Goal: Information Seeking & Learning: Learn about a topic

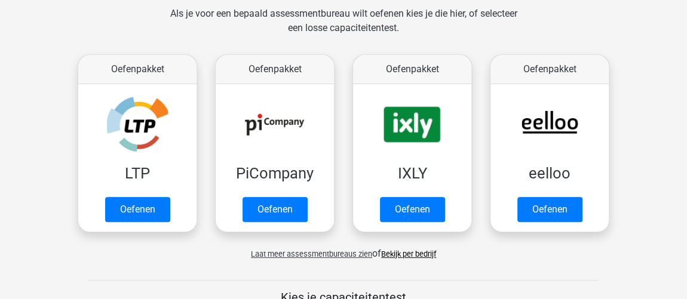
scroll to position [173, 0]
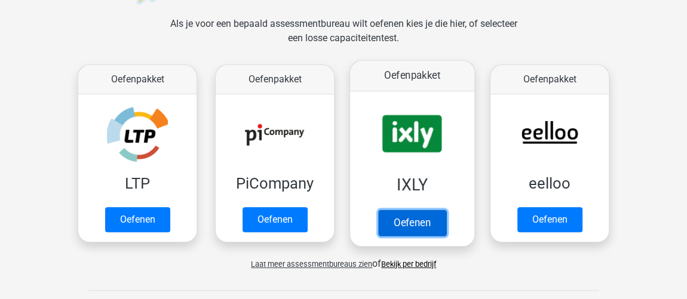
click at [429, 210] on link "Oefenen" at bounding box center [412, 223] width 68 height 26
click at [446, 210] on link "Oefenen" at bounding box center [412, 223] width 68 height 26
click at [399, 210] on link "Oefenen" at bounding box center [412, 223] width 68 height 26
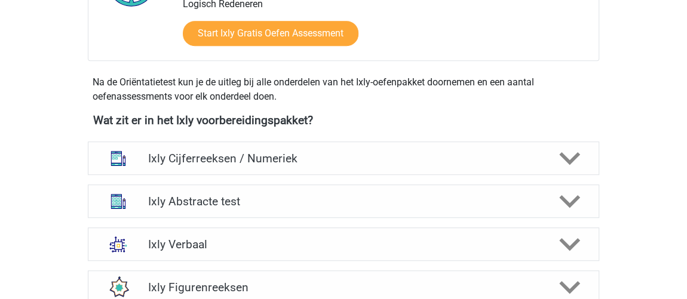
scroll to position [380, 0]
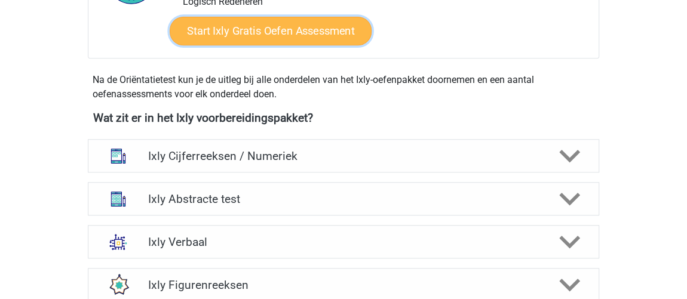
click at [224, 32] on link "Start Ixly Gratis Oefen Assessment" at bounding box center [271, 31] width 202 height 29
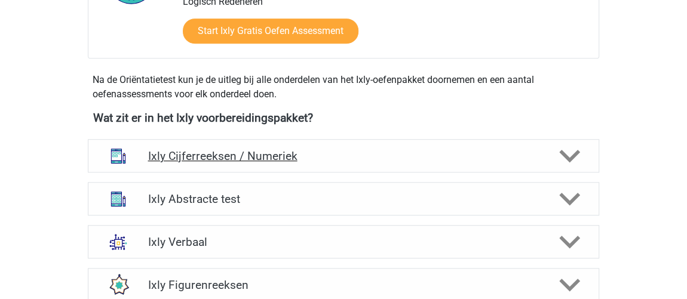
click at [231, 156] on h4 "Ixly Cijferreeksen / Numeriek" at bounding box center [343, 156] width 391 height 14
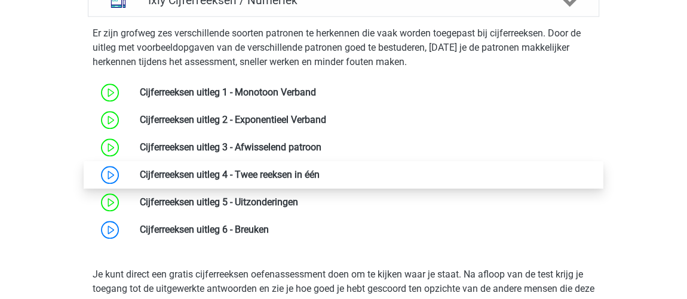
scroll to position [489, 0]
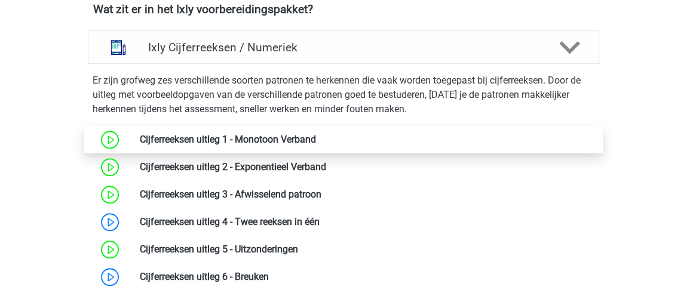
click at [316, 138] on link at bounding box center [316, 139] width 0 height 11
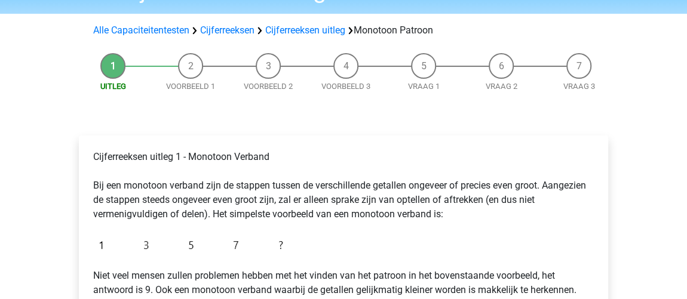
scroll to position [217, 0]
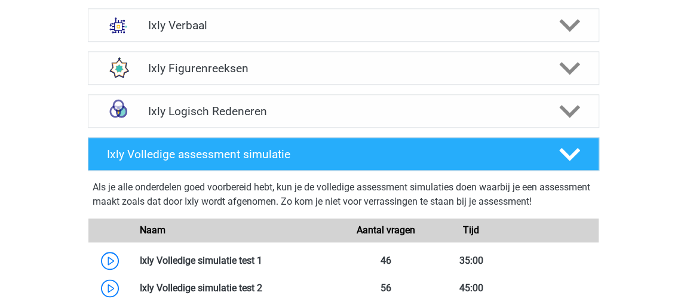
scroll to position [706, 0]
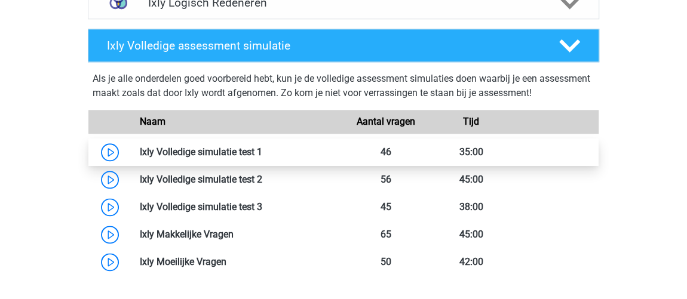
click at [262, 157] on link at bounding box center [262, 151] width 0 height 11
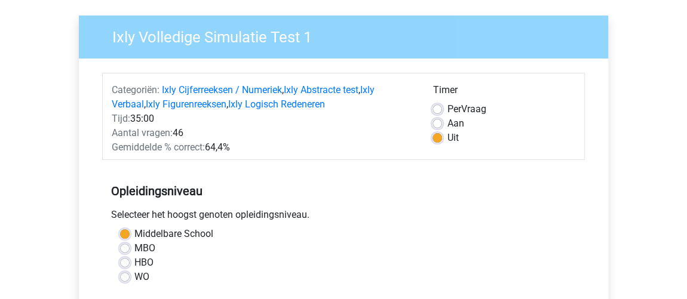
scroll to position [163, 0]
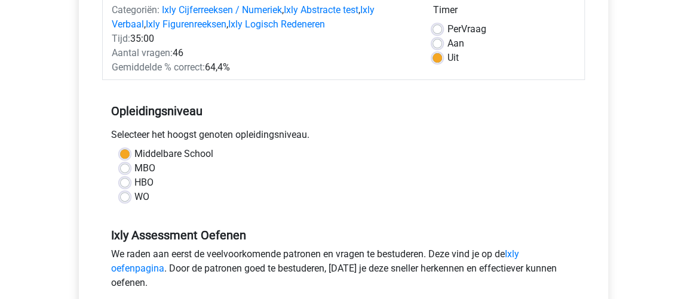
click at [134, 170] on label "MBO" at bounding box center [144, 168] width 21 height 14
click at [128, 170] on input "MBO" at bounding box center [125, 167] width 10 height 12
radio input "true"
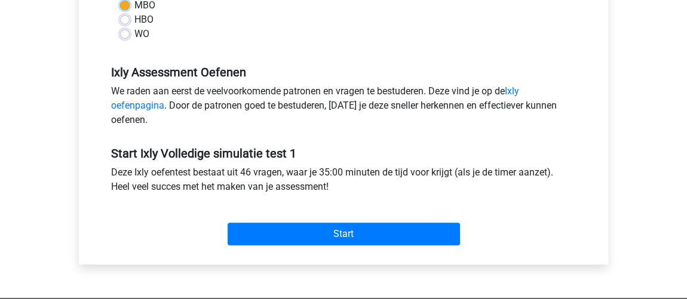
scroll to position [108, 0]
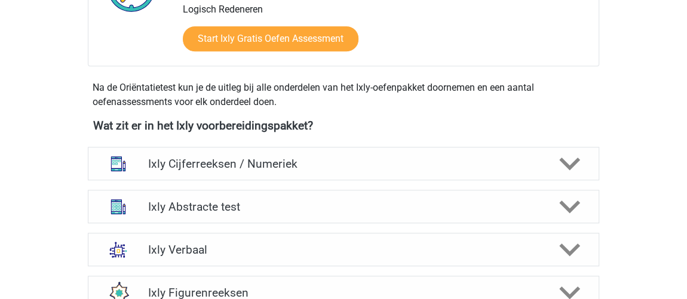
scroll to position [434, 0]
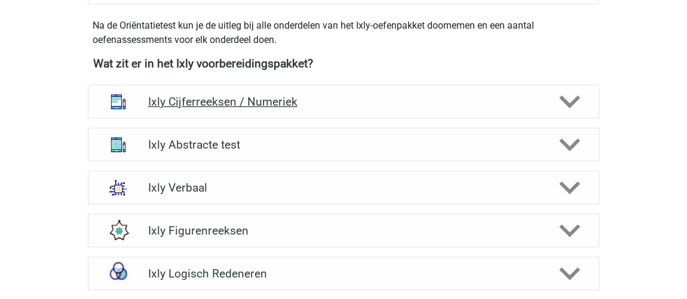
click at [195, 91] on div "Ixly Cijferreeksen / Numeriek" at bounding box center [344, 101] width 512 height 33
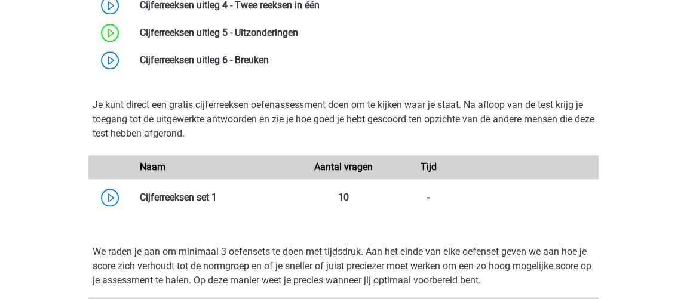
scroll to position [760, 0]
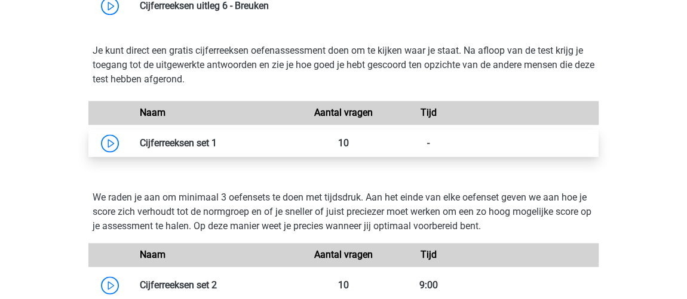
click at [217, 141] on link at bounding box center [217, 142] width 0 height 11
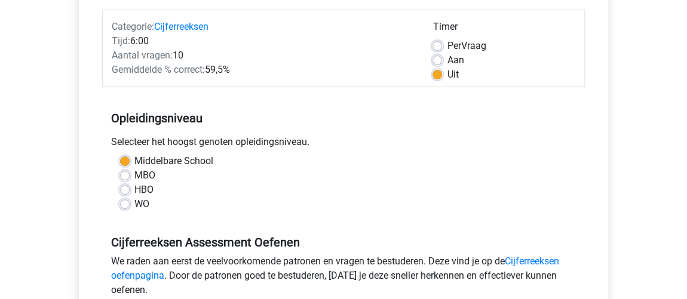
scroll to position [163, 0]
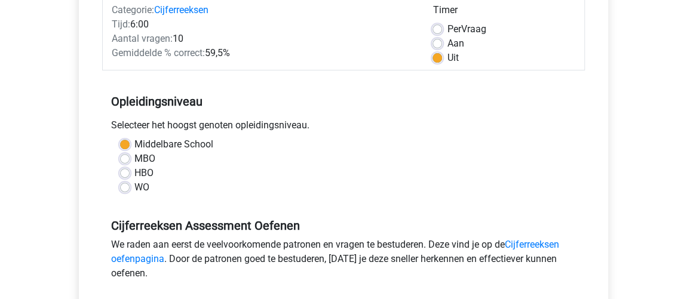
click at [142, 155] on label "MBO" at bounding box center [144, 159] width 21 height 14
click at [130, 155] on input "MBO" at bounding box center [125, 158] width 10 height 12
radio input "true"
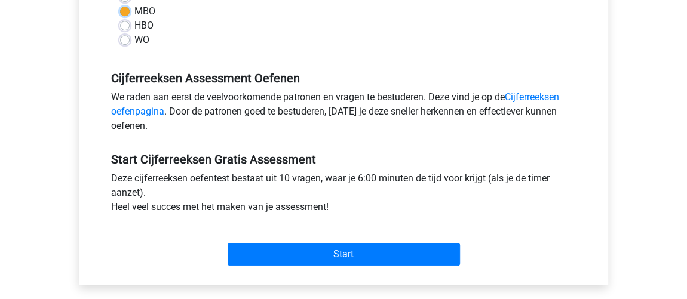
scroll to position [380, 0]
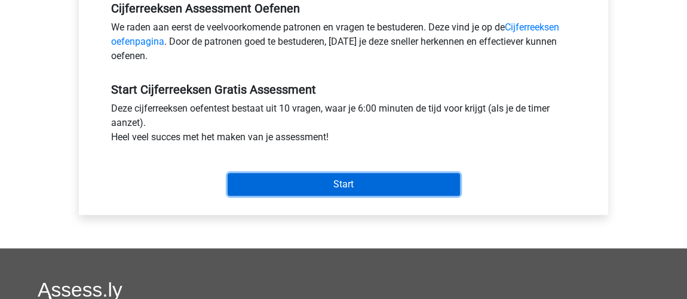
click at [397, 180] on input "Start" at bounding box center [344, 184] width 232 height 23
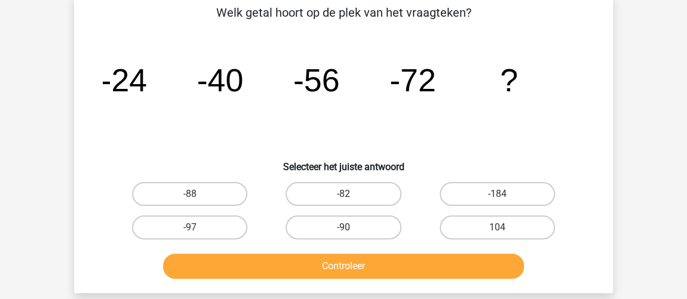
scroll to position [57, 0]
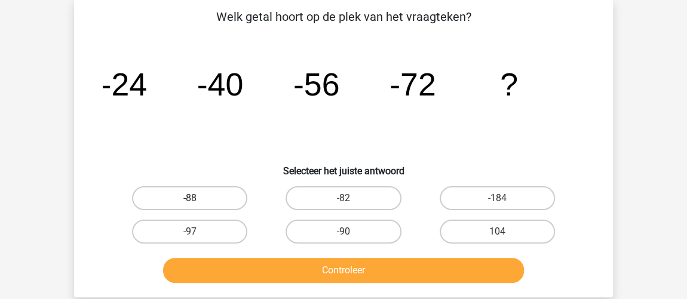
click at [199, 189] on label "-88" at bounding box center [189, 198] width 115 height 24
click at [198, 198] on input "-88" at bounding box center [194, 202] width 8 height 8
radio input "true"
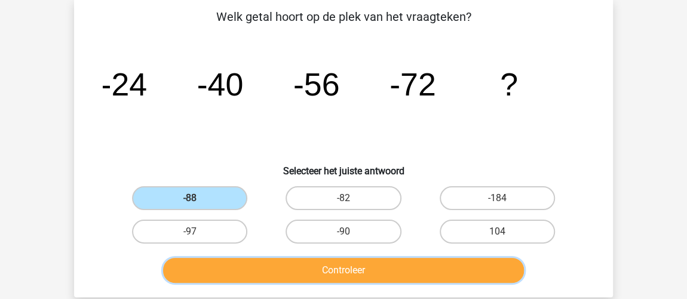
click at [276, 275] on button "Controleer" at bounding box center [344, 270] width 362 height 25
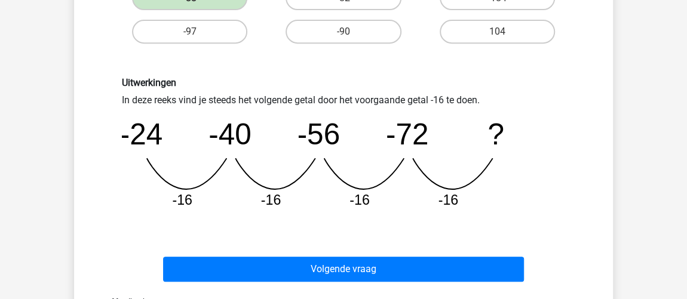
scroll to position [274, 0]
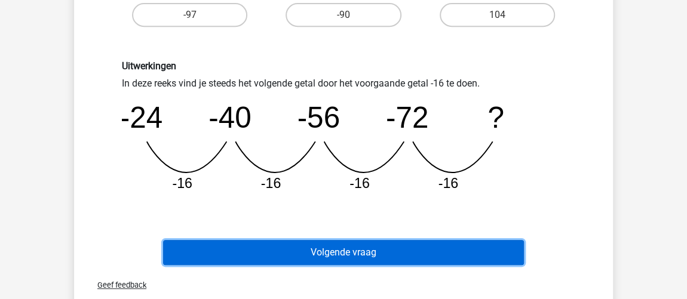
click at [438, 256] on button "Volgende vraag" at bounding box center [344, 252] width 362 height 25
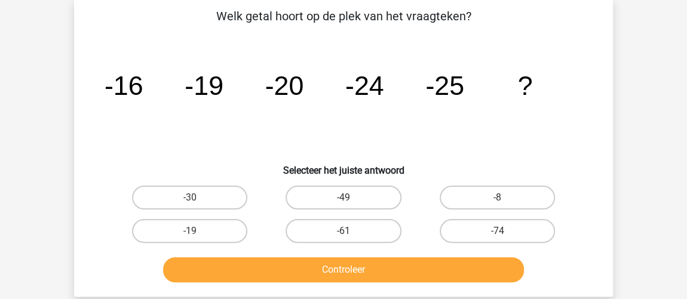
scroll to position [55, 0]
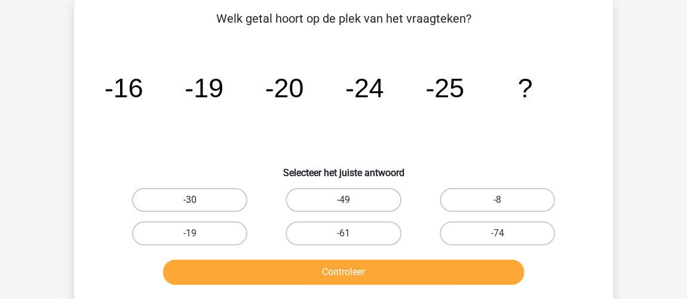
click at [213, 199] on label "-30" at bounding box center [189, 200] width 115 height 24
click at [198, 200] on input "-30" at bounding box center [194, 204] width 8 height 8
radio input "true"
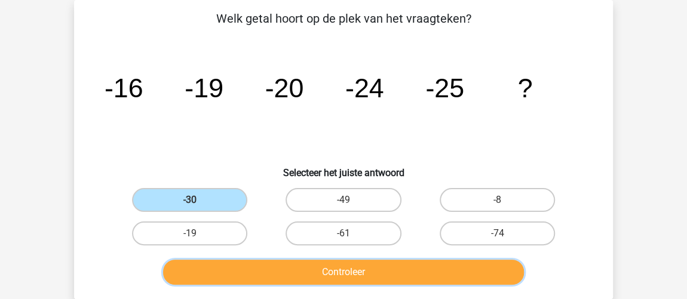
click at [441, 269] on button "Controleer" at bounding box center [344, 272] width 362 height 25
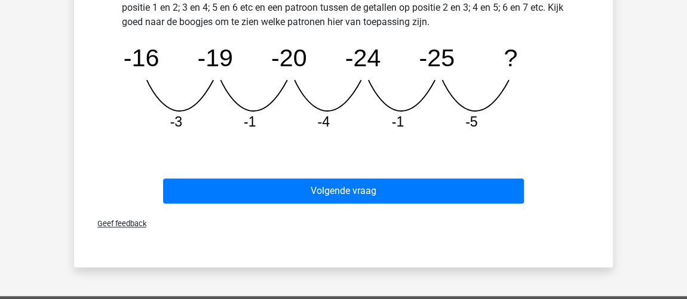
scroll to position [381, 0]
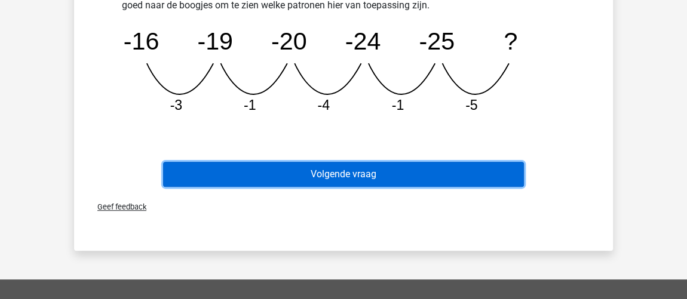
click at [406, 177] on button "Volgende vraag" at bounding box center [344, 174] width 362 height 25
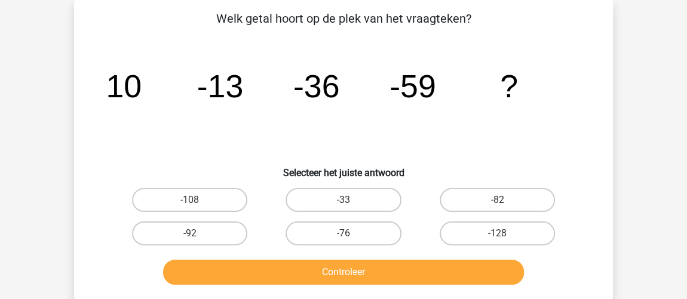
scroll to position [55, 0]
click at [497, 209] on label "-82" at bounding box center [497, 200] width 115 height 24
click at [497, 208] on input "-82" at bounding box center [501, 204] width 8 height 8
radio input "true"
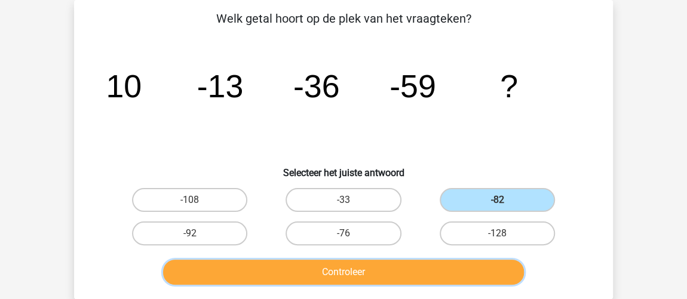
click at [448, 275] on button "Controleer" at bounding box center [344, 272] width 362 height 25
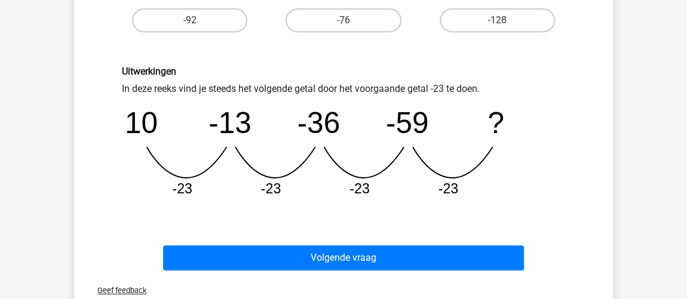
scroll to position [326, 0]
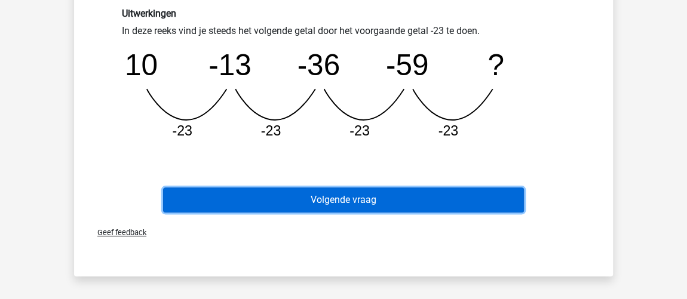
click at [440, 198] on button "Volgende vraag" at bounding box center [344, 200] width 362 height 25
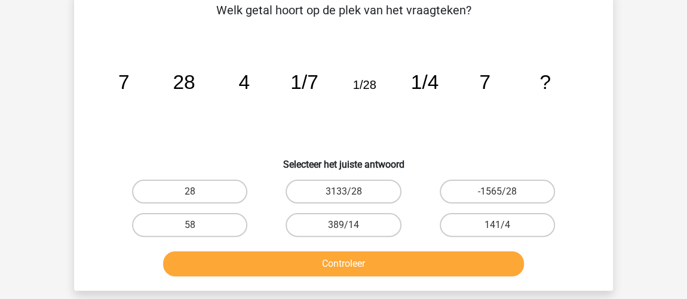
scroll to position [55, 0]
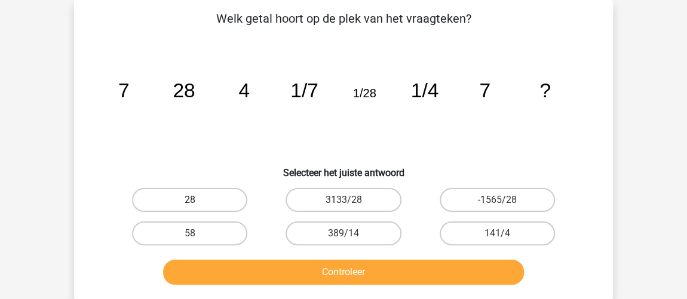
click at [216, 200] on label "28" at bounding box center [189, 200] width 115 height 24
click at [198, 200] on input "28" at bounding box center [194, 204] width 8 height 8
radio input "true"
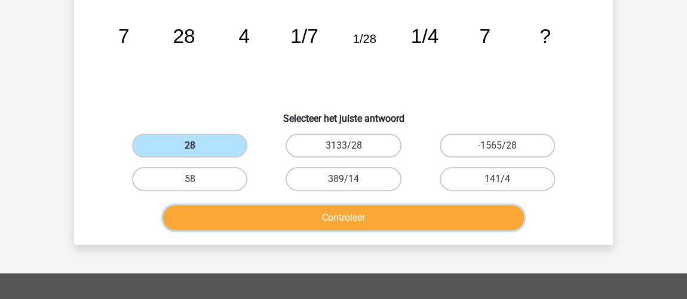
click at [296, 220] on button "Controleer" at bounding box center [344, 218] width 362 height 25
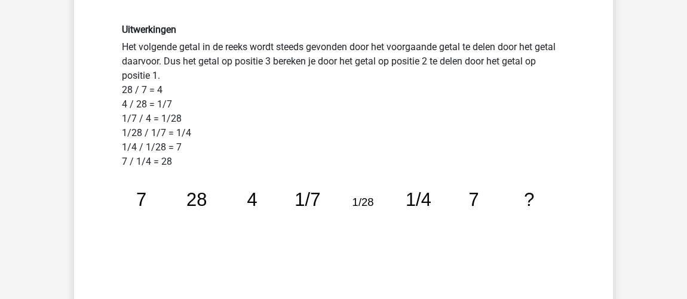
scroll to position [326, 0]
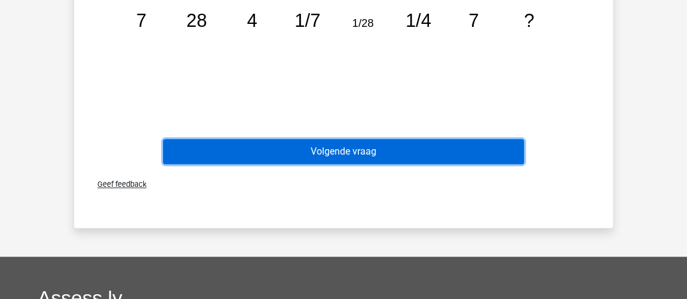
click at [301, 152] on button "Volgende vraag" at bounding box center [344, 151] width 362 height 25
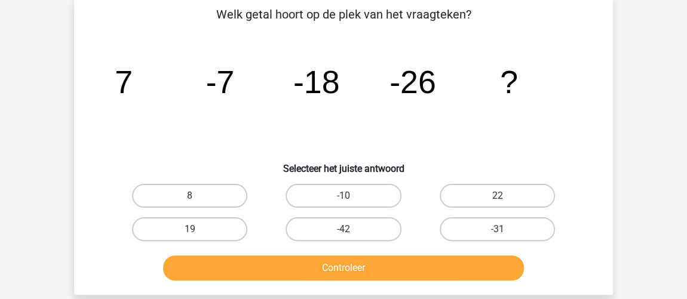
scroll to position [55, 0]
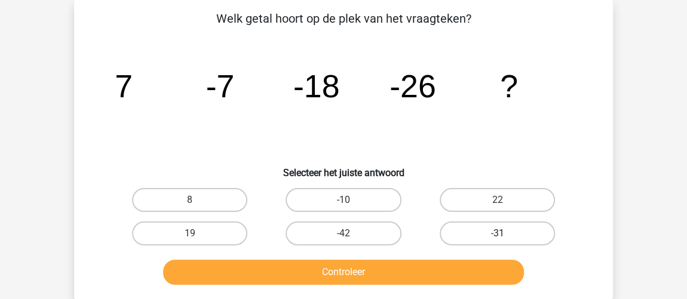
click at [544, 232] on label "-31" at bounding box center [497, 234] width 115 height 24
click at [505, 234] on input "-31" at bounding box center [501, 238] width 8 height 8
radio input "true"
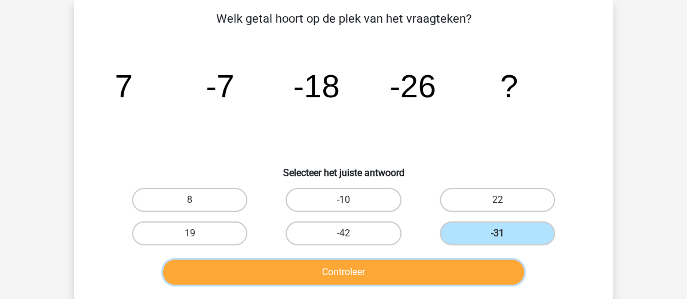
click at [405, 265] on button "Controleer" at bounding box center [344, 272] width 362 height 25
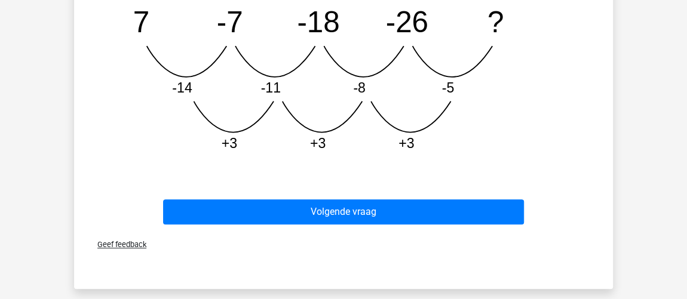
scroll to position [435, 0]
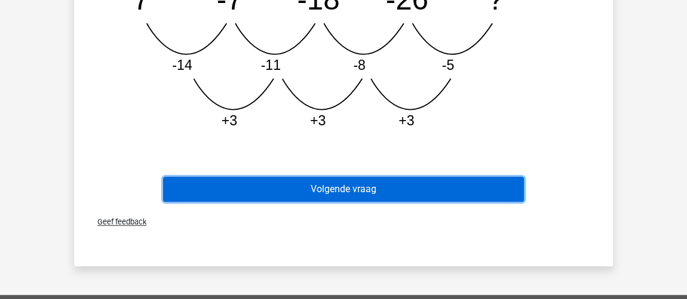
click at [461, 190] on button "Volgende vraag" at bounding box center [344, 189] width 362 height 25
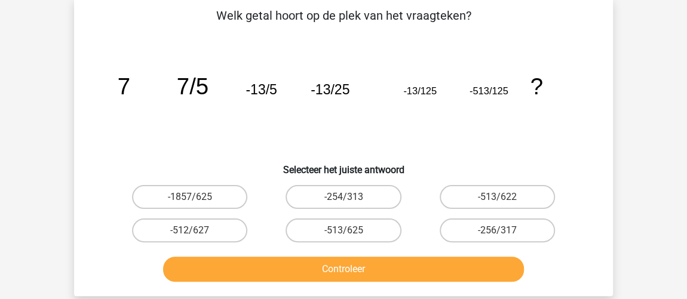
scroll to position [55, 0]
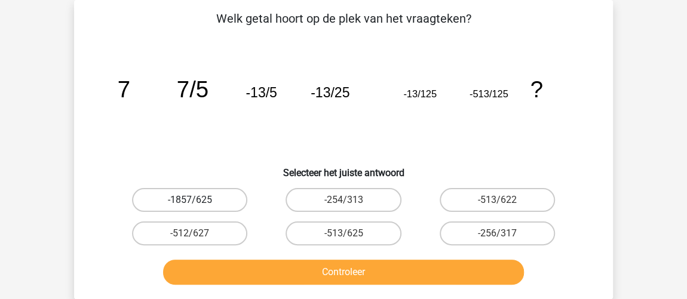
click at [174, 206] on label "-1857/625" at bounding box center [189, 200] width 115 height 24
click at [190, 206] on input "-1857/625" at bounding box center [194, 204] width 8 height 8
radio input "true"
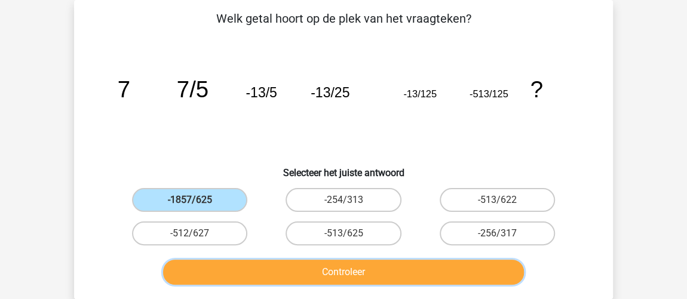
click at [263, 268] on button "Controleer" at bounding box center [344, 272] width 362 height 25
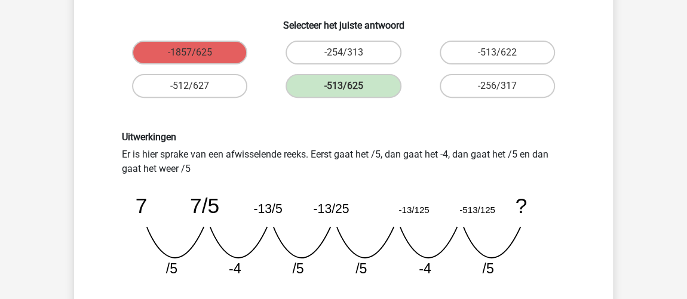
scroll to position [218, 0]
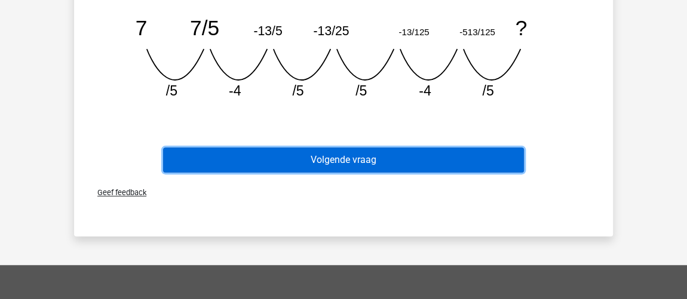
click at [384, 162] on button "Volgende vraag" at bounding box center [344, 160] width 362 height 25
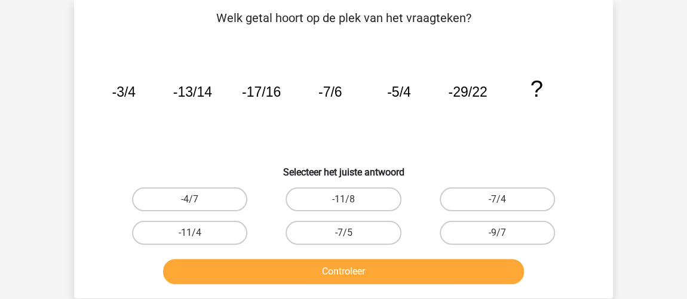
scroll to position [55, 0]
click at [544, 197] on label "-7/4" at bounding box center [497, 200] width 115 height 24
click at [505, 200] on input "-7/4" at bounding box center [501, 204] width 8 height 8
radio input "true"
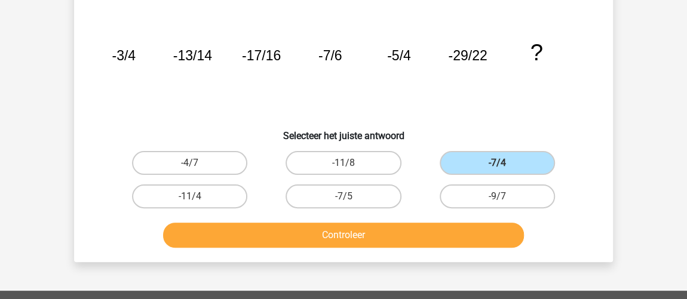
scroll to position [109, 0]
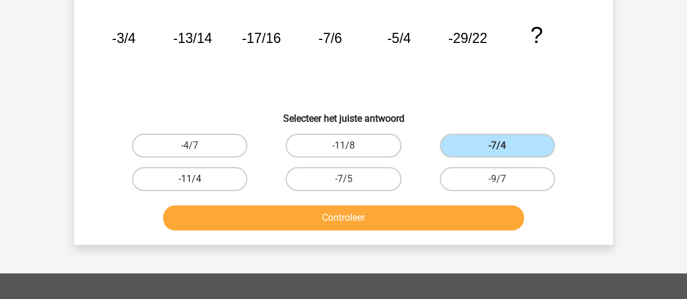
click at [205, 181] on label "-11/4" at bounding box center [189, 179] width 115 height 24
click at [198, 181] on input "-11/4" at bounding box center [194, 183] width 8 height 8
radio input "true"
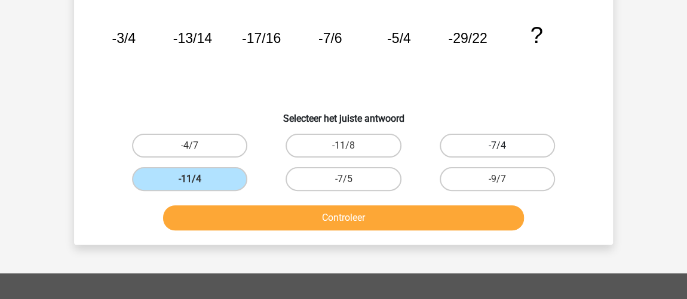
click at [529, 141] on label "-7/4" at bounding box center [497, 146] width 115 height 24
click at [505, 146] on input "-7/4" at bounding box center [501, 150] width 8 height 8
radio input "true"
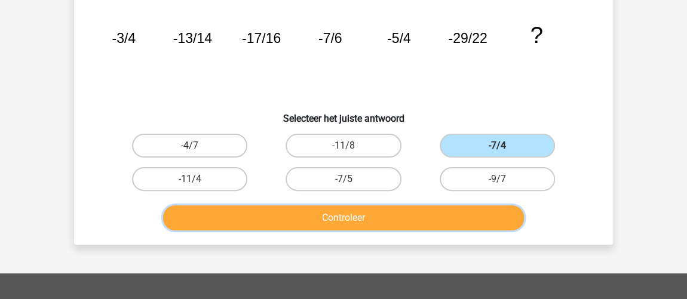
click at [476, 216] on button "Controleer" at bounding box center [344, 218] width 362 height 25
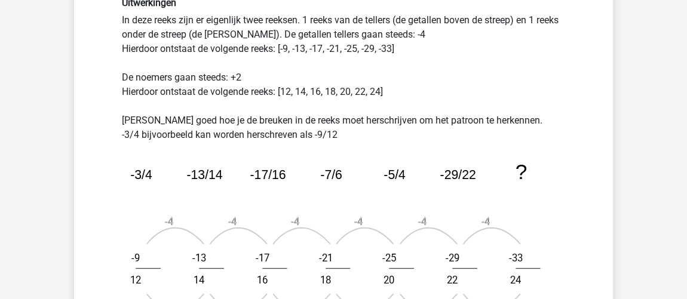
scroll to position [338, 0]
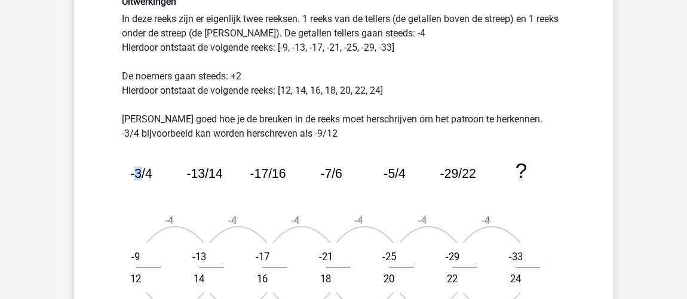
click at [176, 207] on icon "image/svg+xml -3/4 -13/14 -17/16 -7/6 -5/4 -29/22 ? -4 +2 -9 12 -4 +2 -13 14 -4…" at bounding box center [343, 238] width 443 height 194
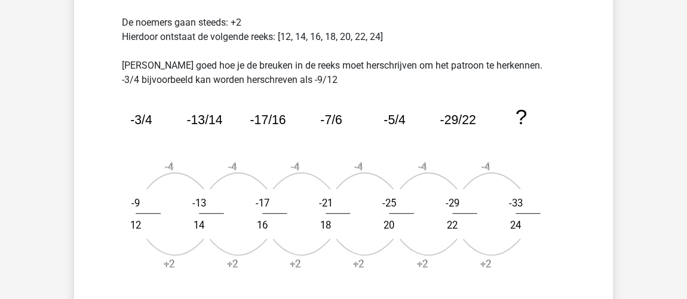
scroll to position [446, 0]
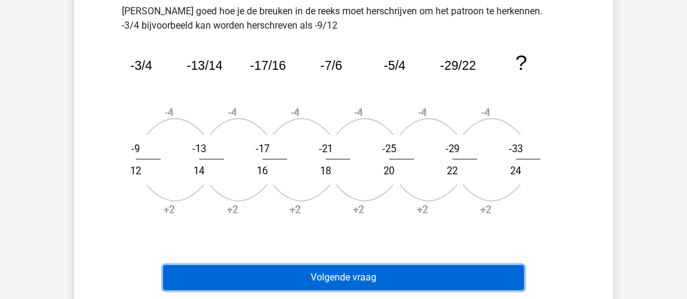
click at [459, 277] on button "Volgende vraag" at bounding box center [344, 277] width 362 height 25
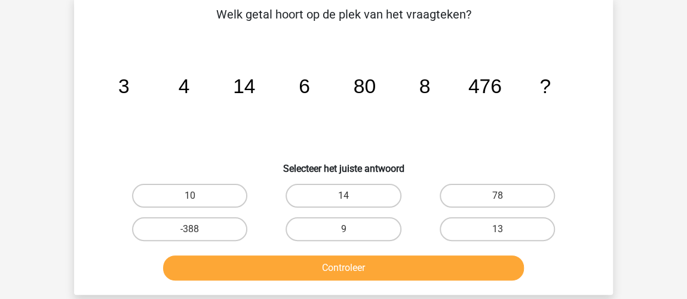
scroll to position [55, 0]
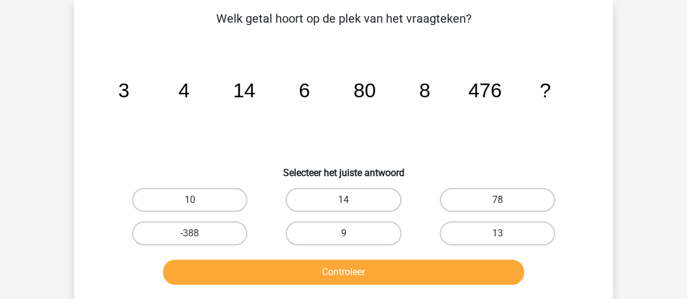
drag, startPoint x: 181, startPoint y: 205, endPoint x: 192, endPoint y: 214, distance: 14.0
click at [181, 205] on label "10" at bounding box center [189, 200] width 115 height 24
click at [190, 205] on input "10" at bounding box center [194, 204] width 8 height 8
radio input "true"
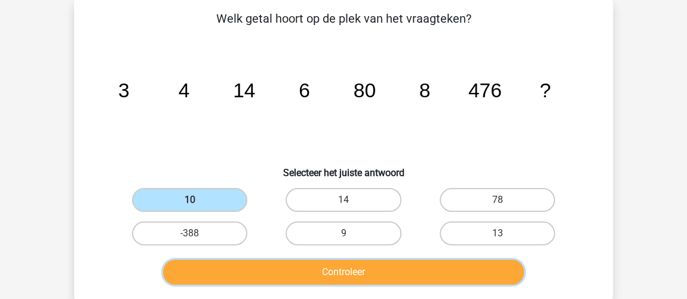
click at [272, 280] on button "Controleer" at bounding box center [344, 272] width 362 height 25
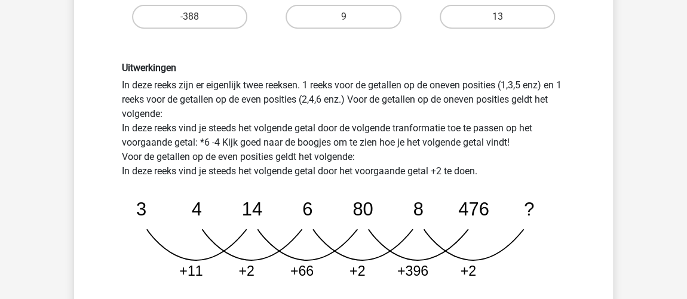
scroll to position [326, 0]
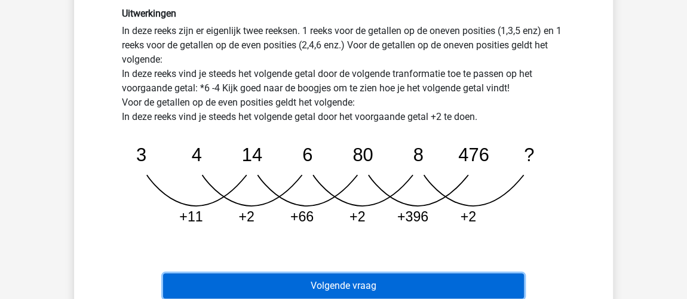
click at [417, 283] on button "Volgende vraag" at bounding box center [344, 286] width 362 height 25
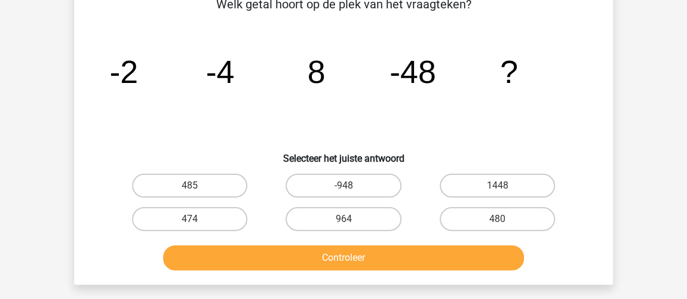
scroll to position [55, 0]
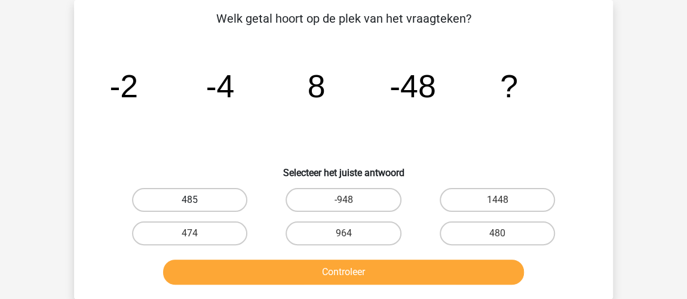
click at [225, 199] on label "485" at bounding box center [189, 200] width 115 height 24
click at [198, 200] on input "485" at bounding box center [194, 204] width 8 height 8
radio input "true"
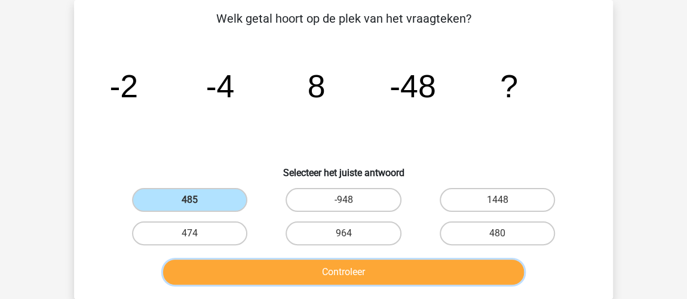
click at [380, 275] on button "Controleer" at bounding box center [344, 272] width 362 height 25
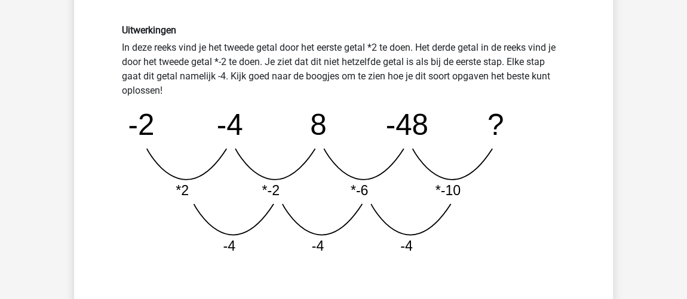
scroll to position [326, 0]
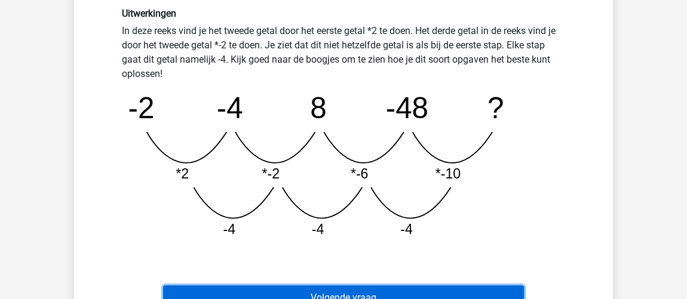
click at [421, 292] on button "Volgende vraag" at bounding box center [344, 298] width 362 height 25
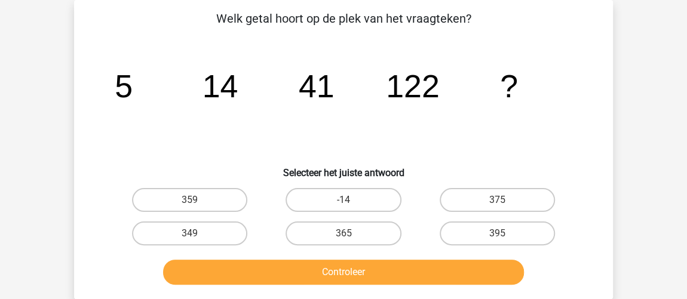
scroll to position [55, 0]
click at [318, 235] on label "365" at bounding box center [343, 234] width 115 height 24
click at [344, 235] on input "365" at bounding box center [348, 238] width 8 height 8
radio input "true"
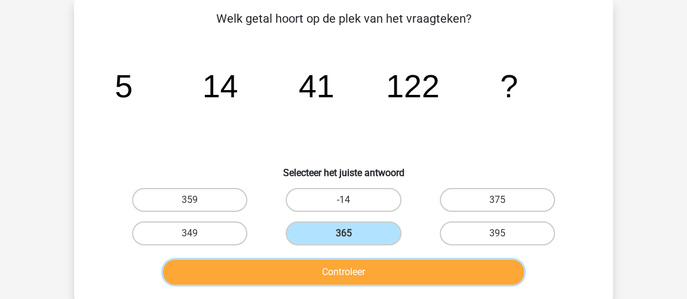
click at [324, 265] on button "Controleer" at bounding box center [344, 272] width 362 height 25
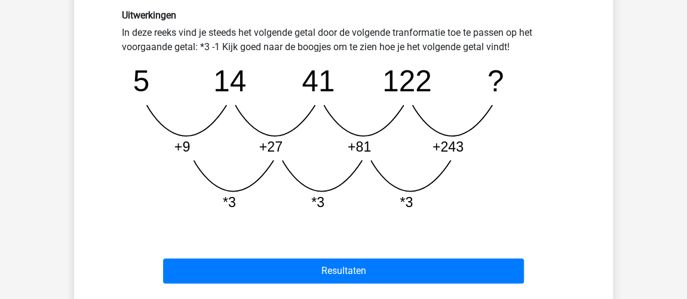
scroll to position [326, 0]
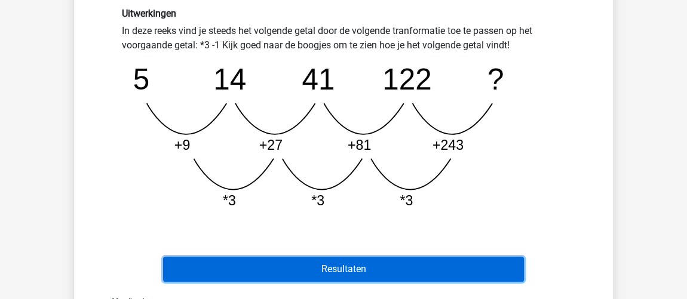
click at [434, 270] on button "Resultaten" at bounding box center [344, 269] width 362 height 25
click at [376, 266] on button "Resultaten" at bounding box center [344, 269] width 362 height 25
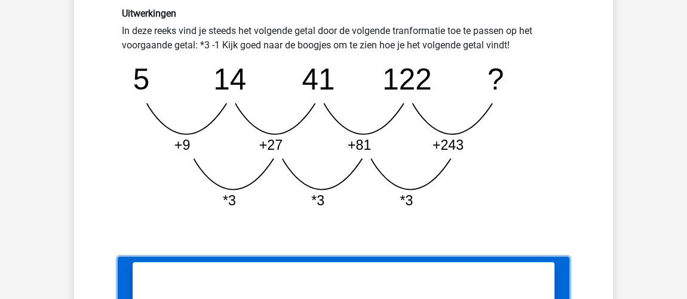
scroll to position [544, 0]
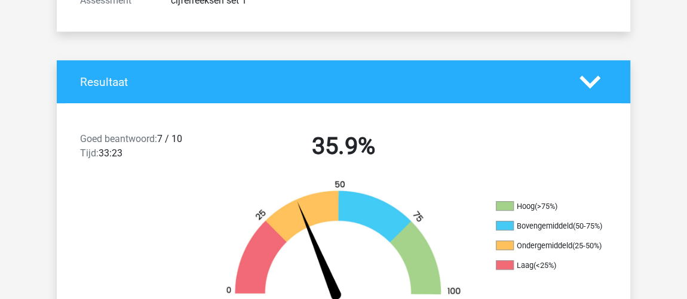
scroll to position [217, 0]
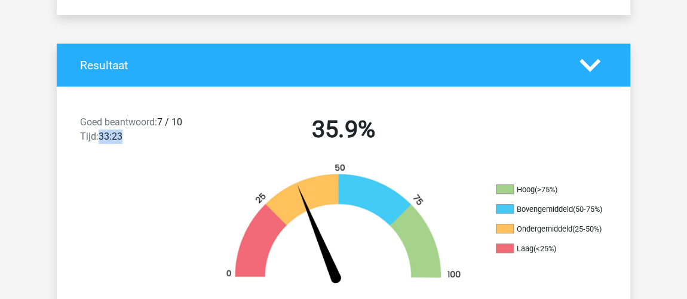
drag, startPoint x: 100, startPoint y: 134, endPoint x: 137, endPoint y: 137, distance: 36.6
click at [137, 137] on div "Goed beantwoord: 7 / 10 Tijd: 33:23" at bounding box center [139, 131] width 136 height 33
click at [154, 150] on div "Goed beantwoord: 7 / 10 Tijd: 33:23 35.9%" at bounding box center [344, 132] width 574 height 62
click at [157, 124] on span "Goed beantwoord:" at bounding box center [118, 122] width 77 height 11
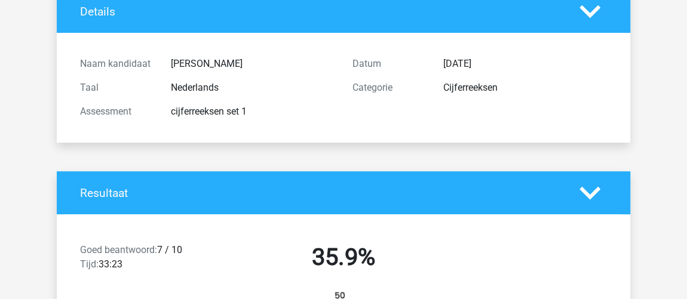
scroll to position [54, 0]
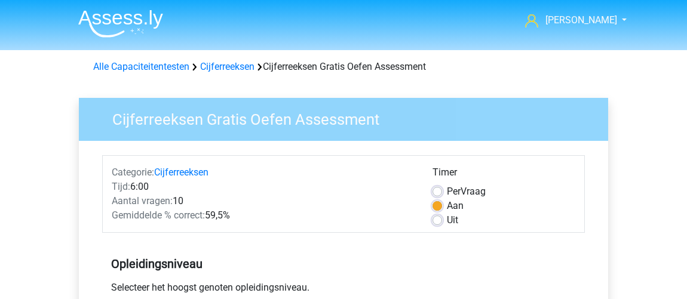
scroll to position [380, 0]
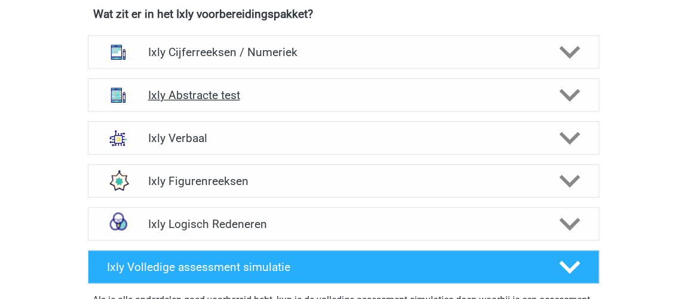
scroll to position [489, 0]
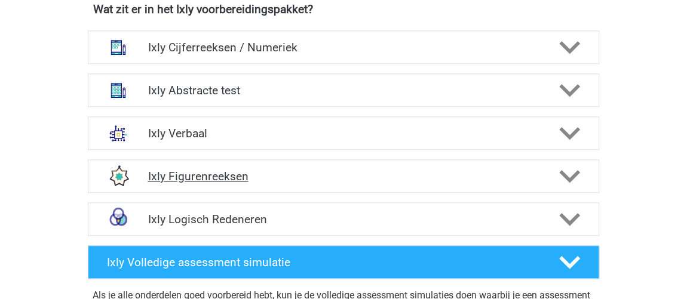
click at [290, 170] on h4 "Ixly Figurenreeksen" at bounding box center [343, 177] width 391 height 14
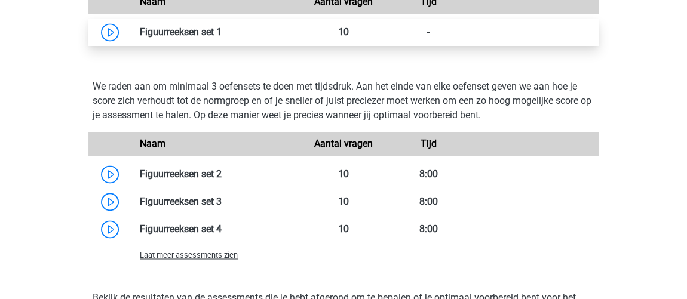
scroll to position [760, 0]
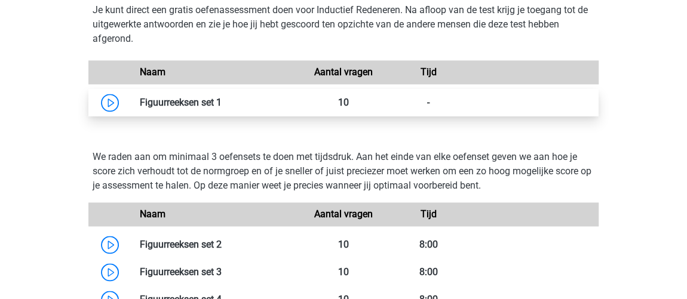
click at [222, 104] on link at bounding box center [222, 102] width 0 height 11
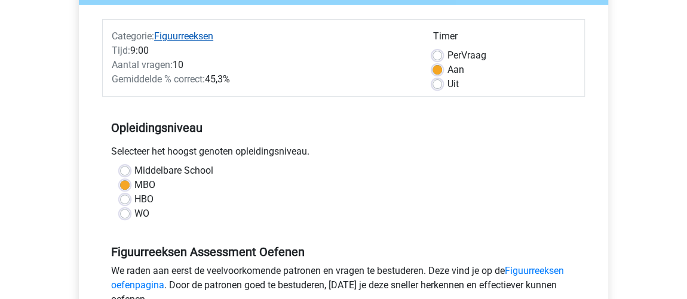
scroll to position [163, 0]
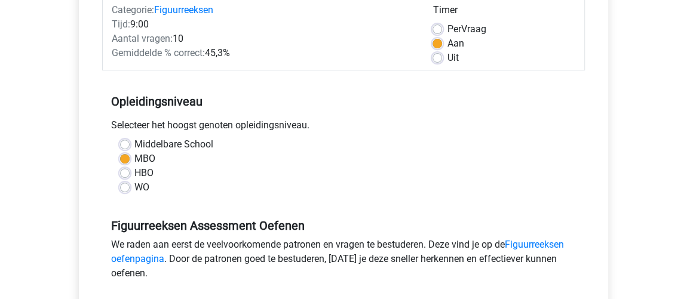
click at [447, 59] on label "Uit" at bounding box center [452, 58] width 11 height 14
click at [434, 59] on input "Uit" at bounding box center [438, 57] width 10 height 12
radio input "true"
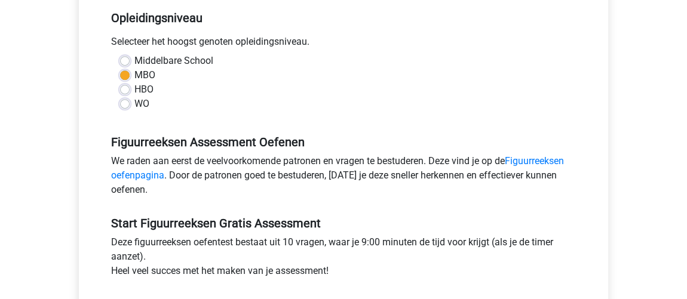
scroll to position [380, 0]
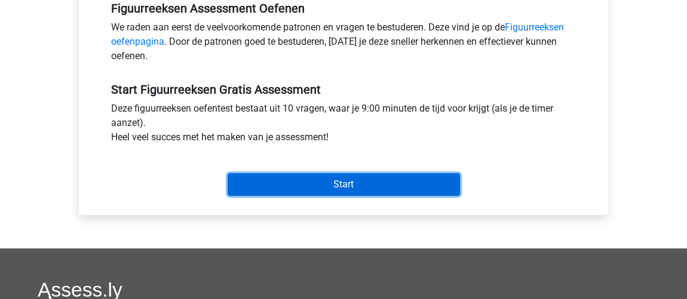
click at [378, 184] on input "Start" at bounding box center [344, 184] width 232 height 23
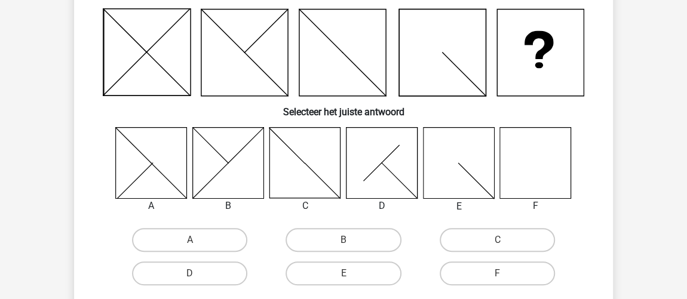
scroll to position [163, 0]
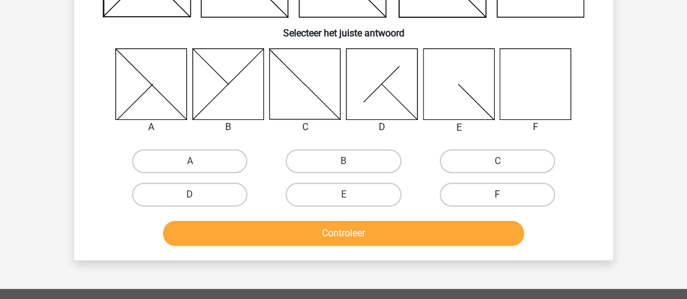
click at [524, 190] on label "F" at bounding box center [497, 195] width 115 height 24
click at [505, 195] on input "F" at bounding box center [501, 199] width 8 height 8
radio input "true"
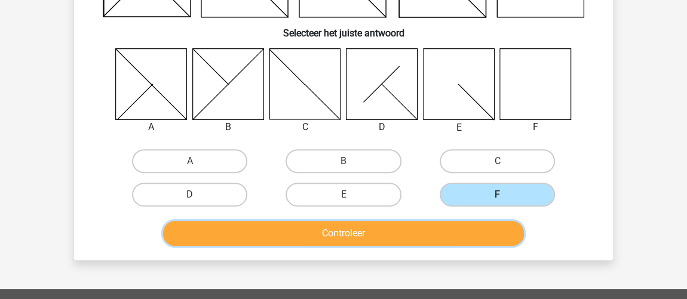
click at [406, 232] on button "Controleer" at bounding box center [344, 233] width 362 height 25
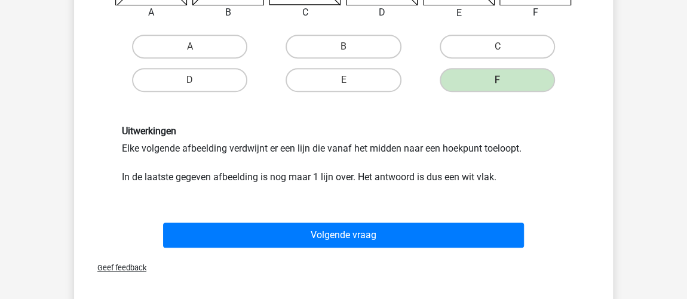
scroll to position [326, 0]
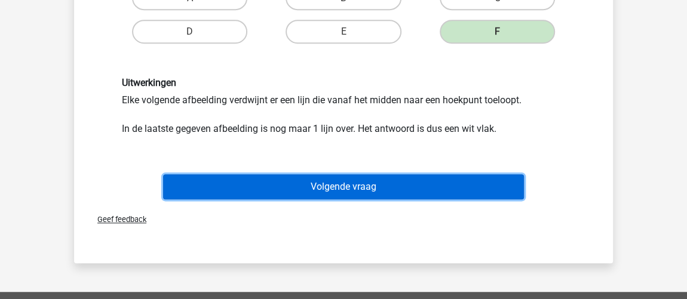
click at [422, 189] on button "Volgende vraag" at bounding box center [344, 186] width 362 height 25
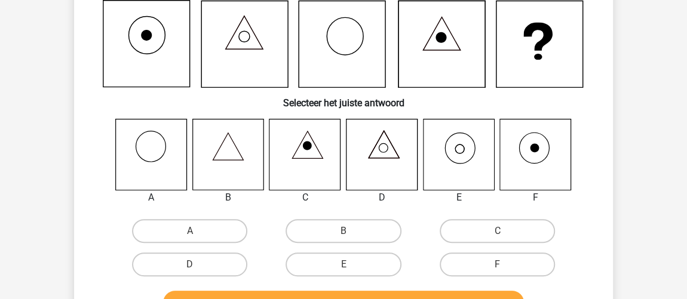
scroll to position [109, 0]
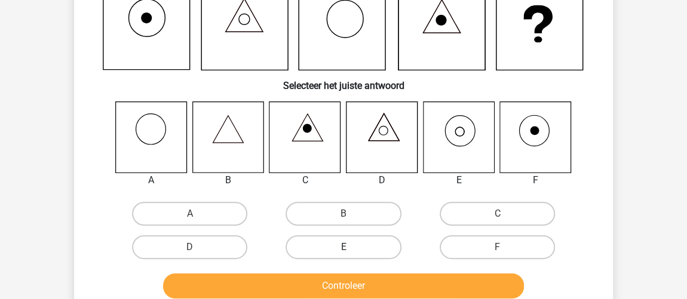
click at [366, 249] on label "E" at bounding box center [343, 247] width 115 height 24
click at [351, 249] on input "E" at bounding box center [348, 251] width 8 height 8
radio input "true"
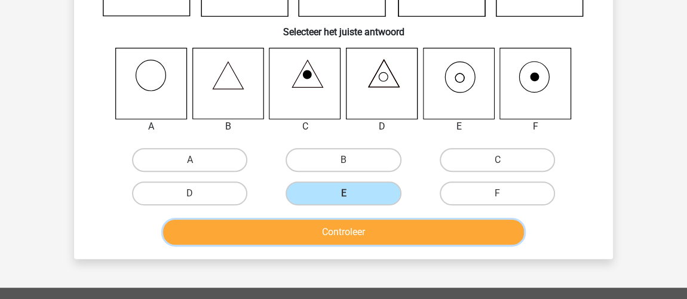
click at [359, 234] on button "Controleer" at bounding box center [344, 232] width 362 height 25
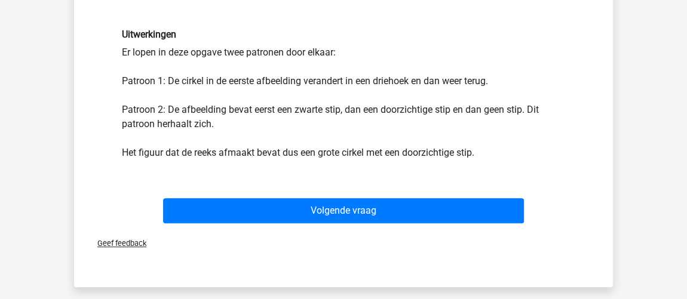
scroll to position [381, 0]
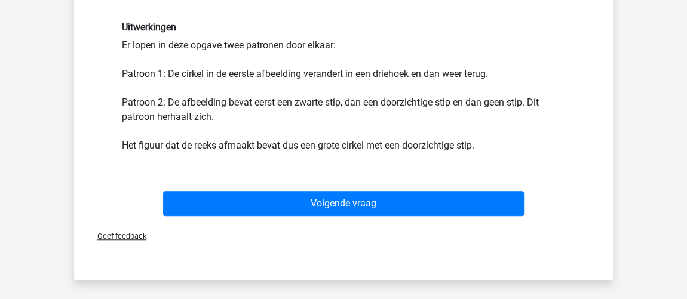
click at [182, 107] on div "Uitwerkingen Er lopen in deze opgave twee patronen door elkaar: Patroon 1: De c…" at bounding box center [343, 87] width 461 height 131
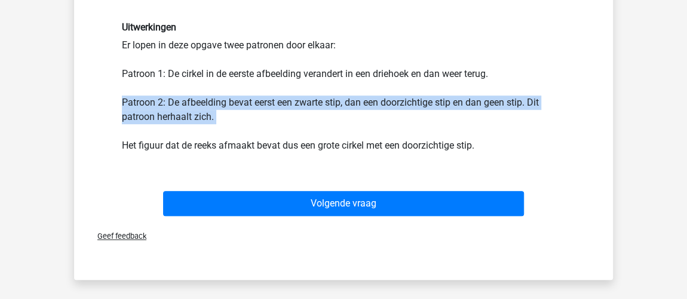
click at [182, 107] on div "Uitwerkingen Er lopen in deze opgave twee patronen door elkaar: Patroon 1: De c…" at bounding box center [343, 87] width 461 height 131
click at [215, 116] on div "Uitwerkingen Er lopen in deze opgave twee patronen door elkaar: Patroon 1: De c…" at bounding box center [343, 87] width 461 height 131
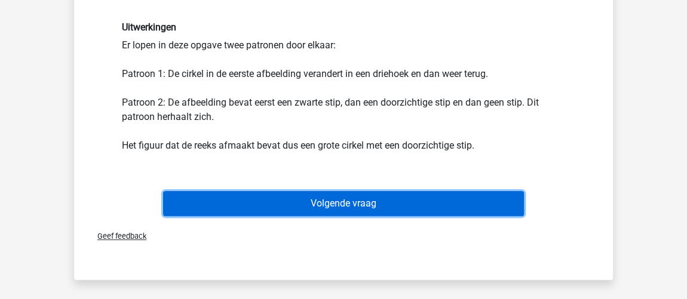
click at [345, 215] on button "Volgende vraag" at bounding box center [344, 203] width 362 height 25
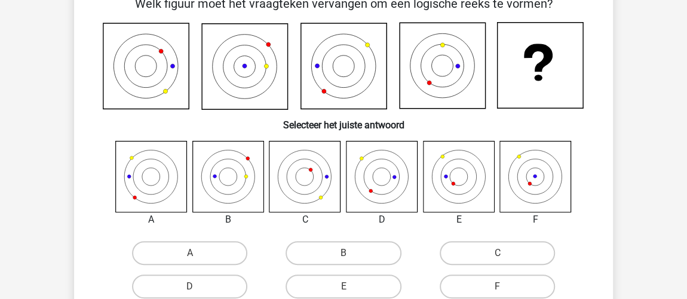
scroll to position [66, 0]
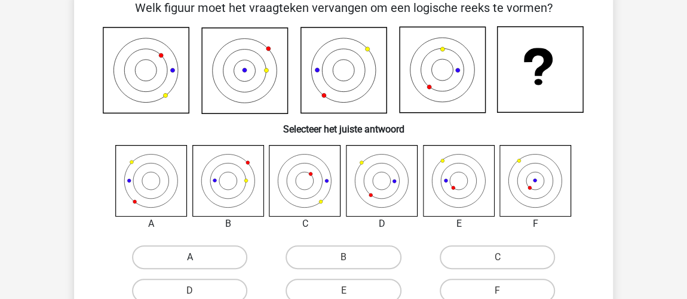
click at [161, 253] on label "A" at bounding box center [189, 258] width 115 height 24
click at [190, 258] on input "A" at bounding box center [194, 262] width 8 height 8
radio input "true"
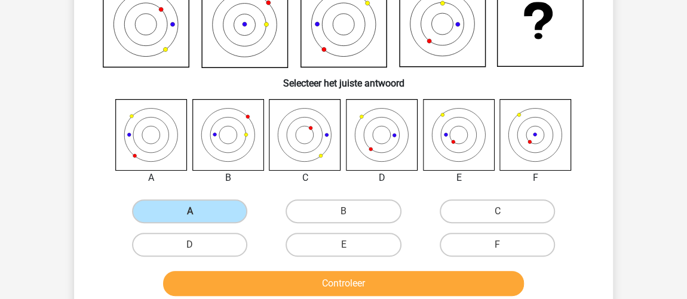
scroll to position [174, 0]
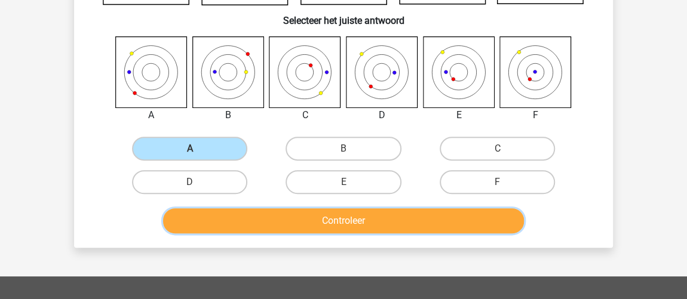
click at [390, 220] on button "Controleer" at bounding box center [344, 221] width 362 height 25
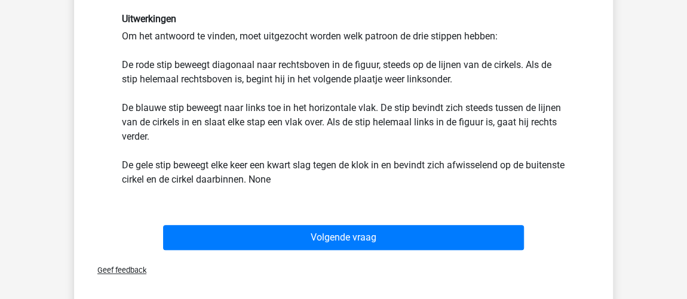
scroll to position [434, 0]
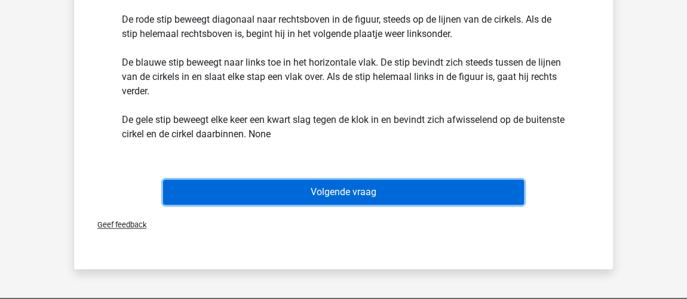
click at [395, 191] on button "Volgende vraag" at bounding box center [344, 192] width 362 height 25
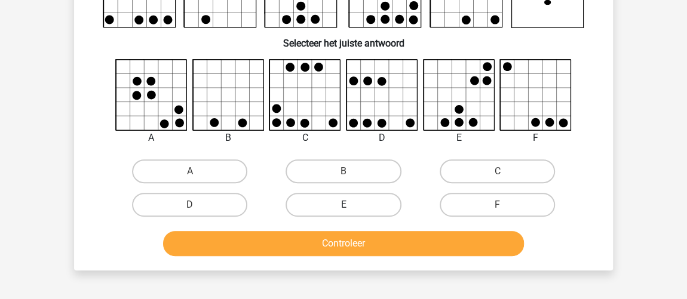
scroll to position [148, 0]
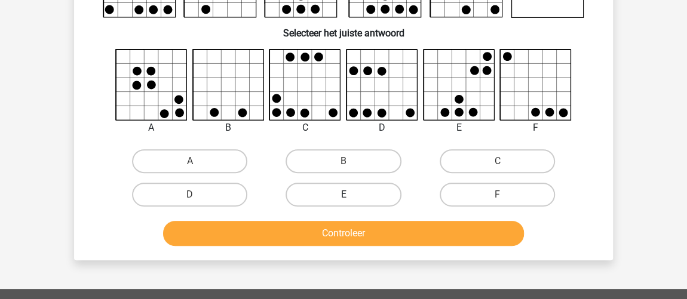
drag, startPoint x: 336, startPoint y: 198, endPoint x: 339, endPoint y: 204, distance: 6.7
click at [336, 198] on label "E" at bounding box center [343, 195] width 115 height 24
click at [344, 198] on input "E" at bounding box center [348, 199] width 8 height 8
radio input "true"
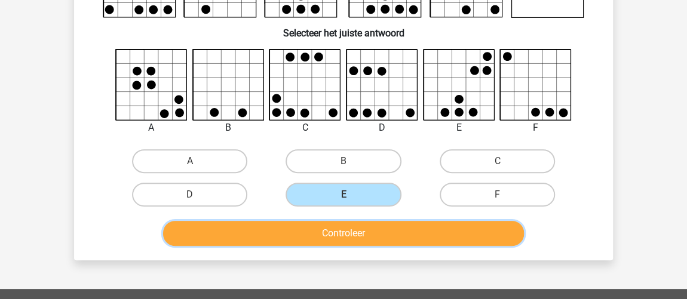
click at [341, 229] on button "Controleer" at bounding box center [344, 233] width 362 height 25
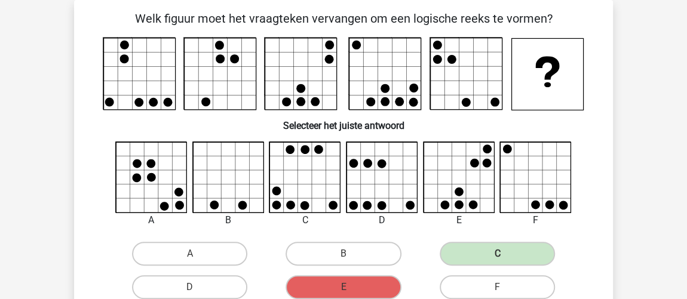
scroll to position [54, 0]
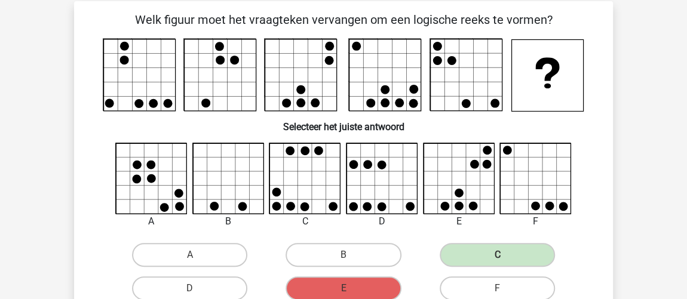
click at [282, 215] on div "C" at bounding box center [305, 222] width 90 height 14
click at [332, 212] on icon at bounding box center [305, 178] width 71 height 71
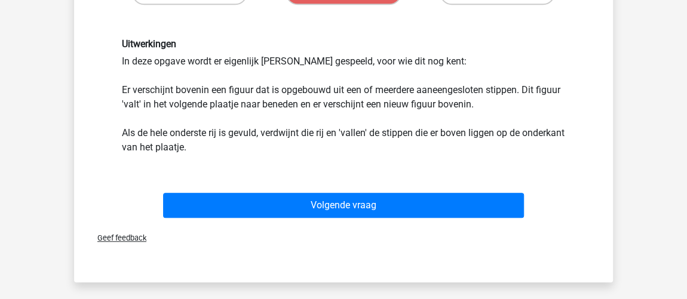
scroll to position [346, 0]
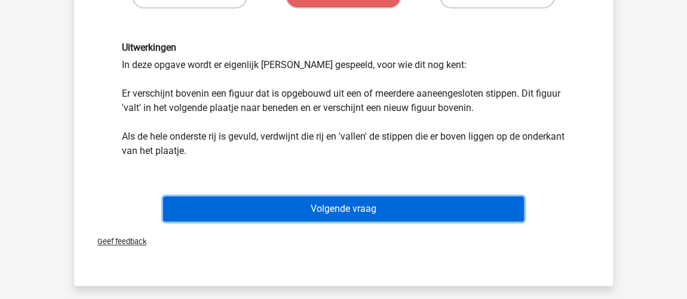
click at [326, 212] on button "Volgende vraag" at bounding box center [344, 209] width 362 height 25
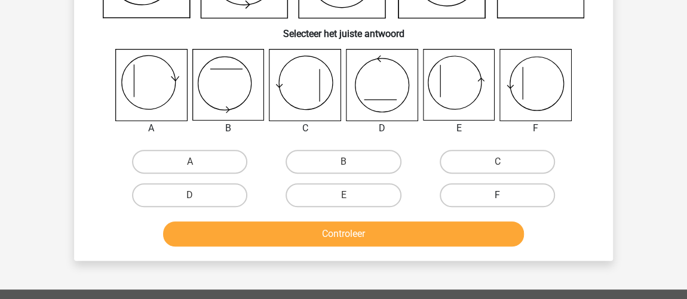
scroll to position [163, 0]
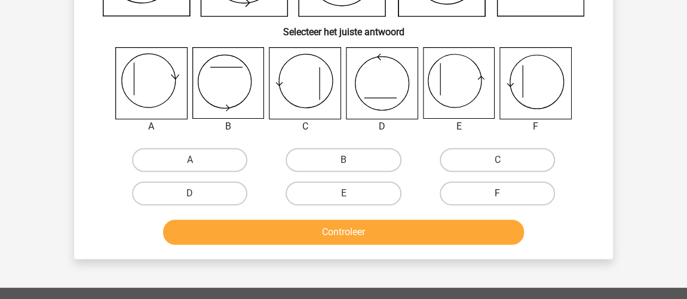
click at [522, 198] on label "F" at bounding box center [497, 194] width 115 height 24
click at [505, 198] on input "F" at bounding box center [501, 198] width 8 height 8
radio input "true"
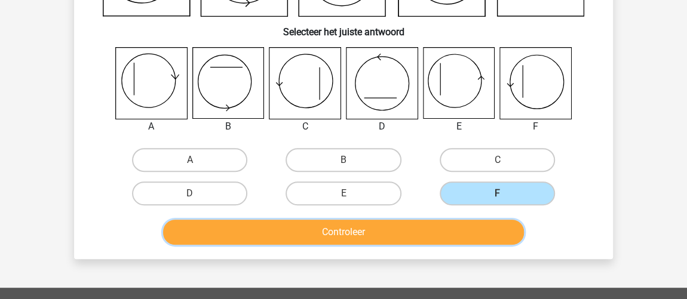
click at [473, 232] on button "Controleer" at bounding box center [344, 232] width 362 height 25
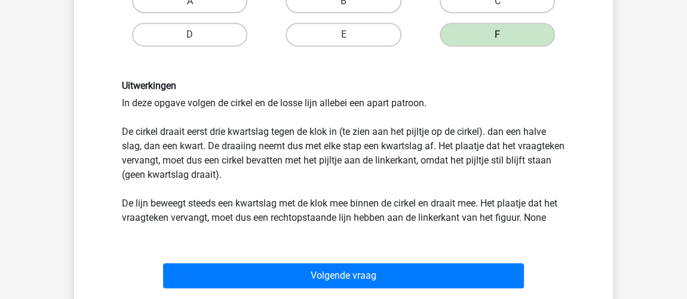
scroll to position [326, 0]
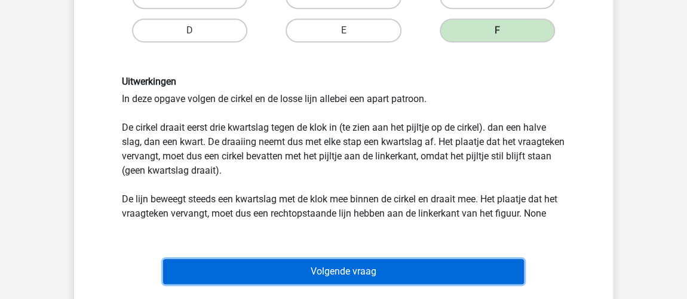
click at [340, 275] on button "Volgende vraag" at bounding box center [344, 271] width 362 height 25
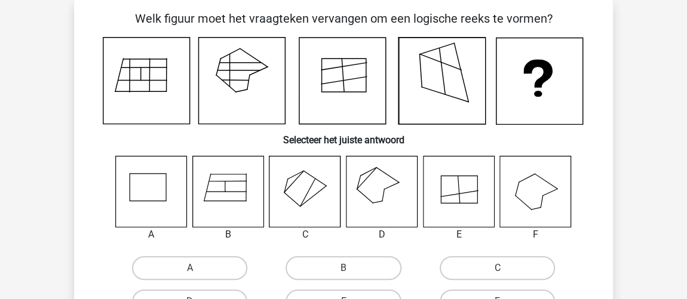
scroll to position [109, 0]
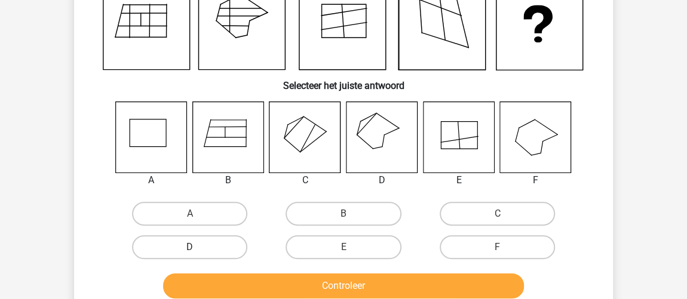
click at [180, 244] on label "D" at bounding box center [189, 247] width 115 height 24
click at [190, 247] on input "D" at bounding box center [194, 251] width 8 height 8
radio input "true"
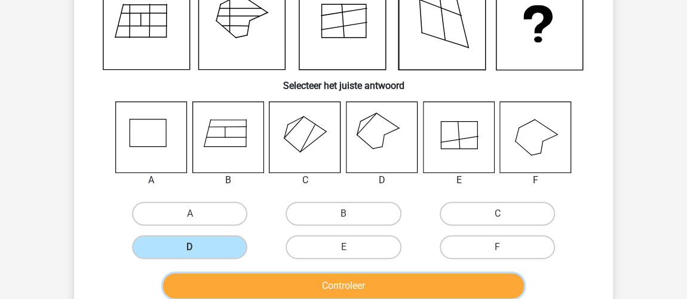
click at [324, 283] on button "Controleer" at bounding box center [344, 286] width 362 height 25
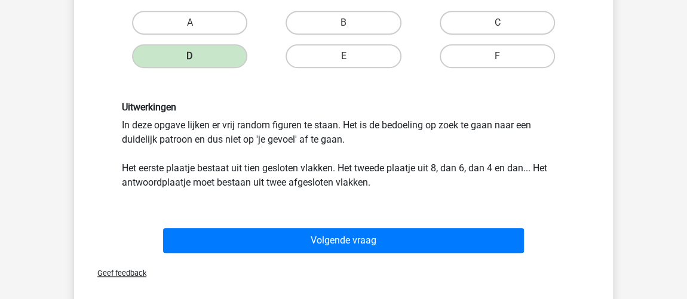
scroll to position [326, 0]
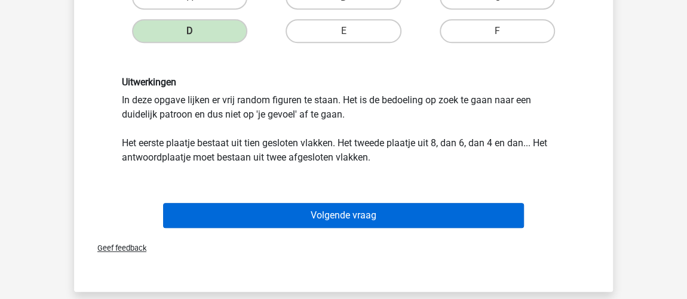
click at [335, 207] on button "Volgende vraag" at bounding box center [344, 215] width 362 height 25
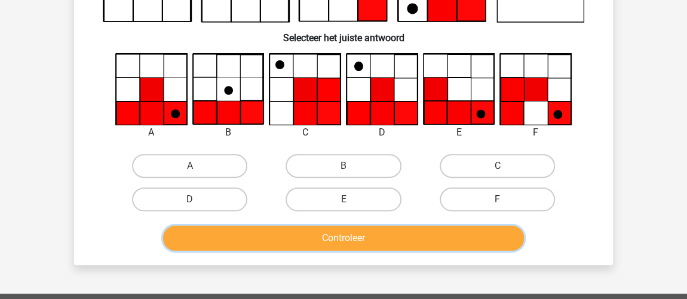
scroll to position [163, 0]
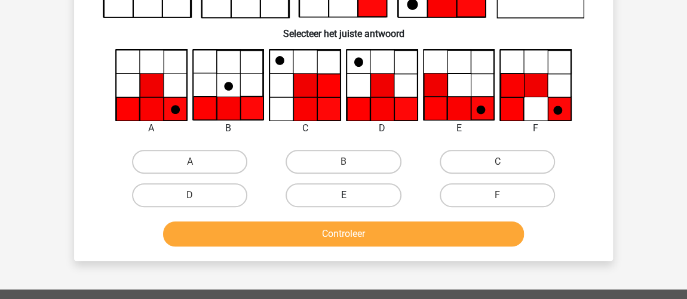
click at [356, 193] on label "E" at bounding box center [343, 195] width 115 height 24
click at [351, 195] on input "E" at bounding box center [348, 199] width 8 height 8
radio input "true"
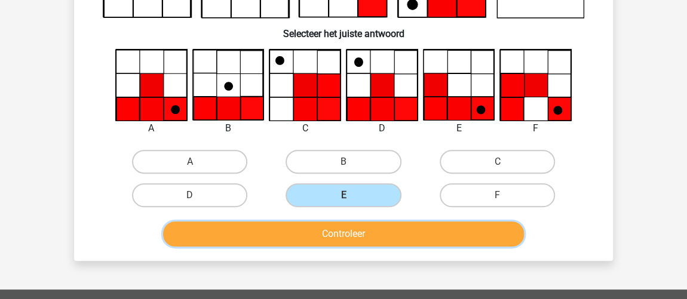
click at [369, 234] on button "Controleer" at bounding box center [344, 234] width 362 height 25
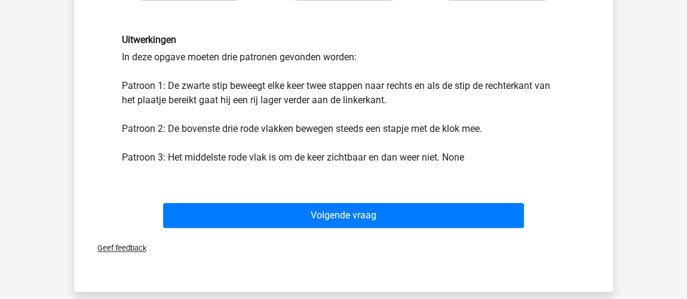
scroll to position [381, 0]
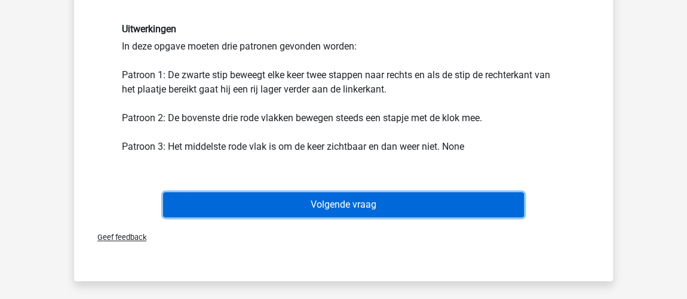
click at [323, 205] on button "Volgende vraag" at bounding box center [344, 204] width 362 height 25
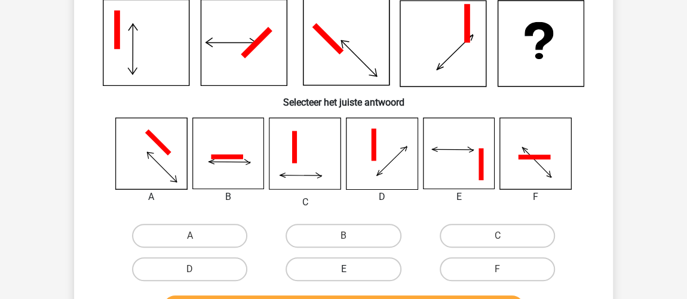
scroll to position [109, 0]
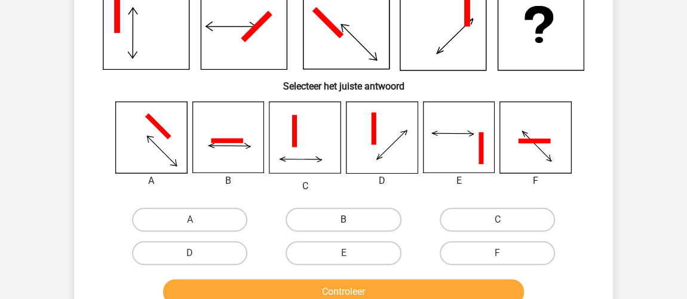
click at [366, 223] on label "B" at bounding box center [343, 220] width 115 height 24
click at [351, 223] on input "B" at bounding box center [348, 224] width 8 height 8
radio input "true"
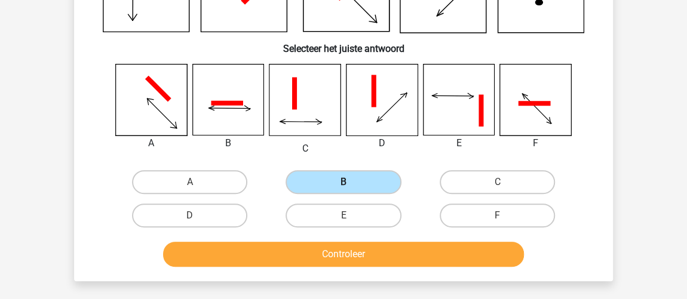
scroll to position [163, 0]
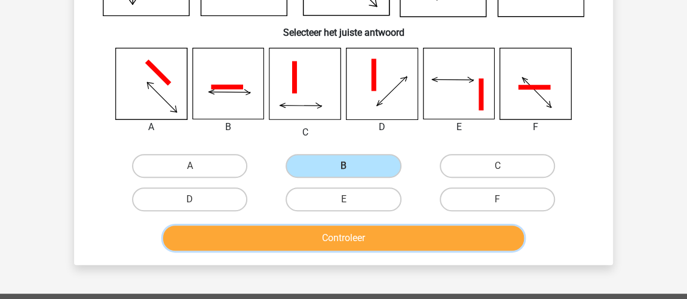
click at [366, 229] on button "Controleer" at bounding box center [344, 238] width 362 height 25
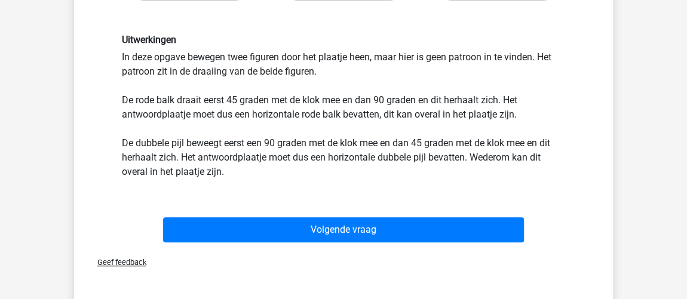
scroll to position [380, 0]
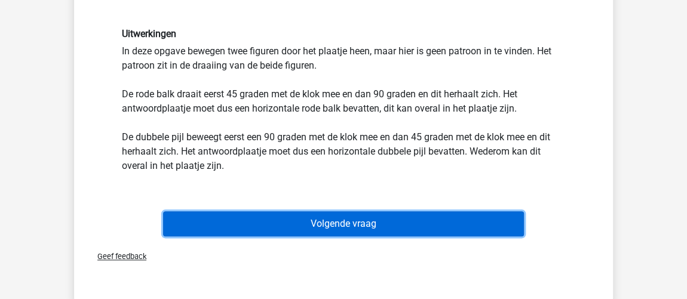
click at [472, 229] on button "Volgende vraag" at bounding box center [344, 224] width 362 height 25
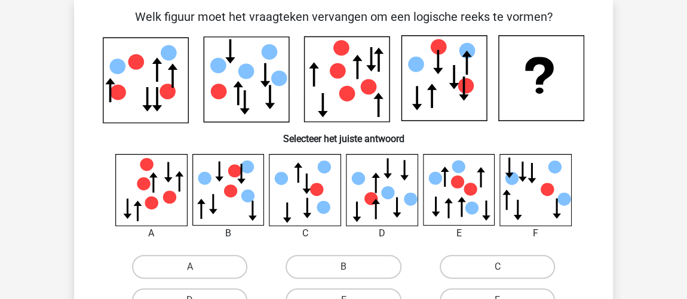
scroll to position [55, 0]
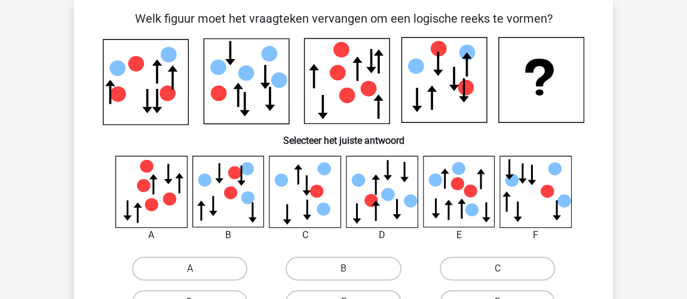
click at [352, 209] on icon at bounding box center [382, 191] width 71 height 71
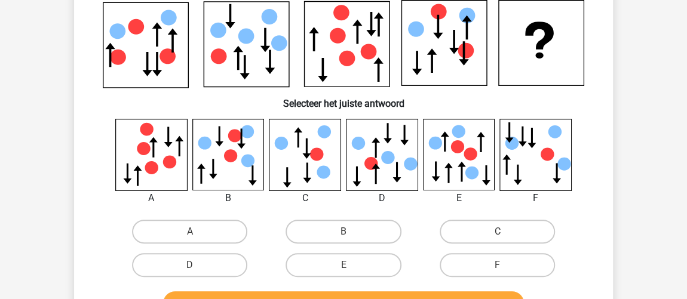
scroll to position [109, 0]
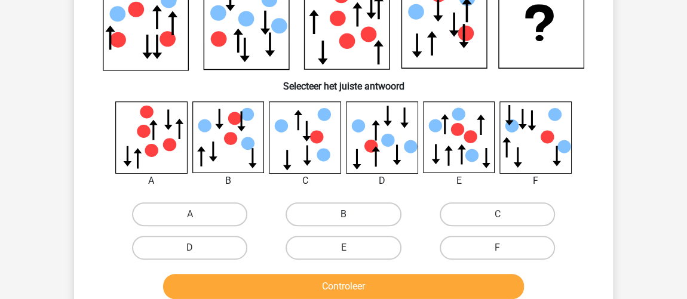
click at [311, 212] on label "B" at bounding box center [343, 215] width 115 height 24
click at [344, 215] on input "B" at bounding box center [348, 219] width 8 height 8
radio input "true"
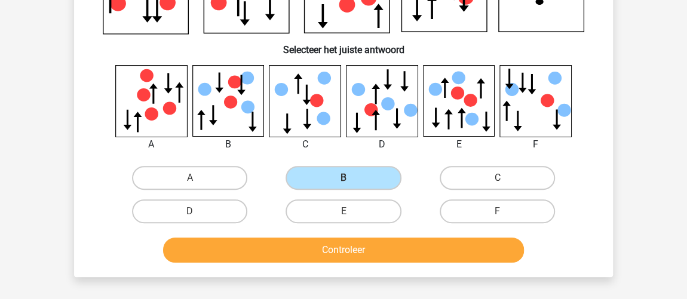
scroll to position [163, 0]
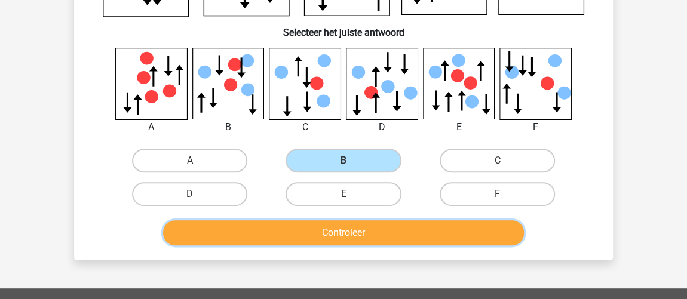
click at [224, 231] on button "Controleer" at bounding box center [344, 233] width 362 height 25
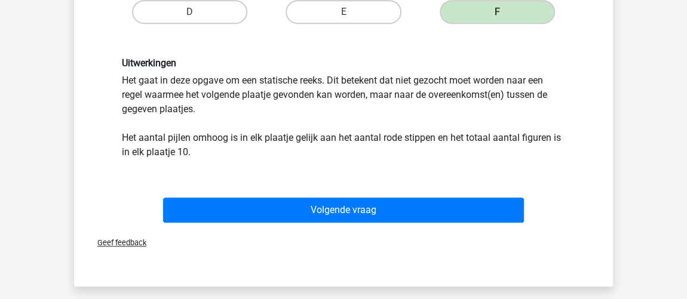
scroll to position [308, 0]
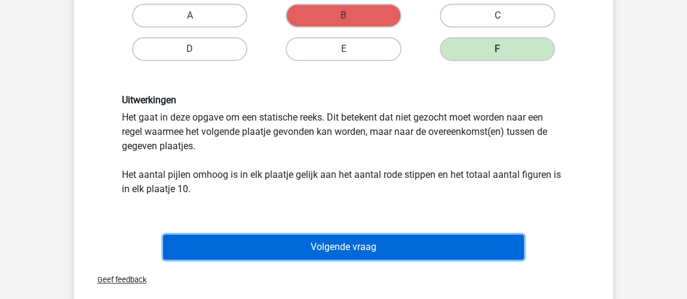
click at [318, 235] on button "Volgende vraag" at bounding box center [344, 247] width 362 height 25
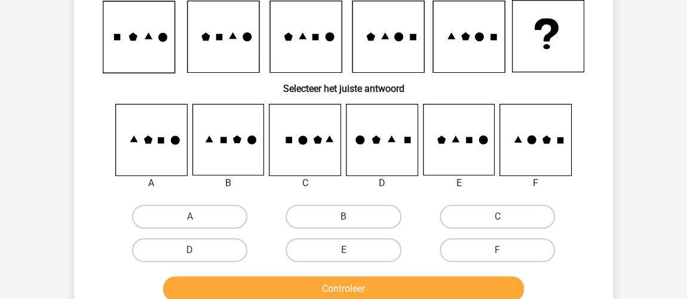
scroll to position [109, 0]
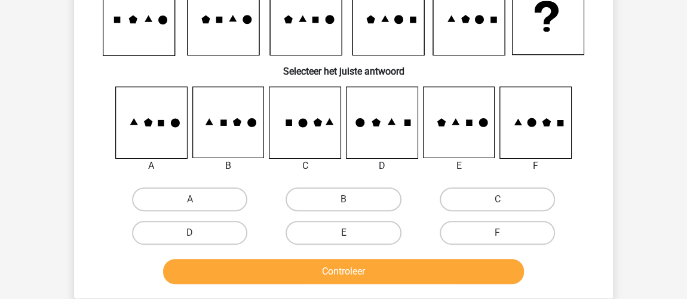
click at [369, 232] on label "E" at bounding box center [343, 233] width 115 height 24
click at [351, 233] on input "E" at bounding box center [348, 237] width 8 height 8
radio input "true"
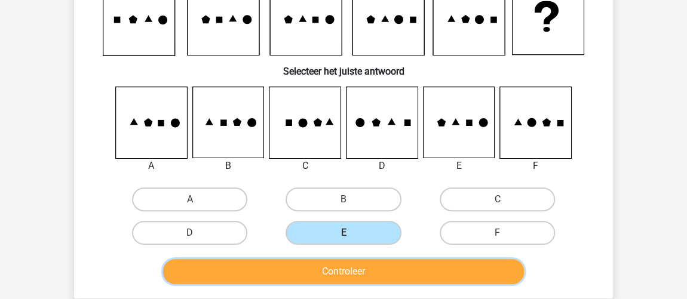
click at [367, 271] on button "Controleer" at bounding box center [344, 271] width 362 height 25
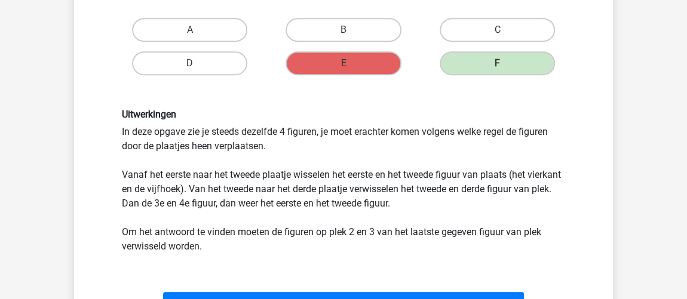
scroll to position [380, 0]
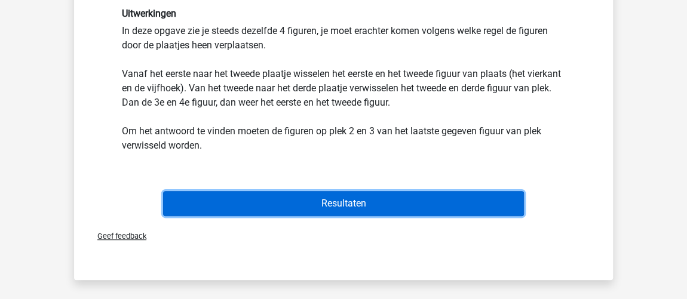
click at [425, 201] on button "Resultaten" at bounding box center [344, 203] width 362 height 25
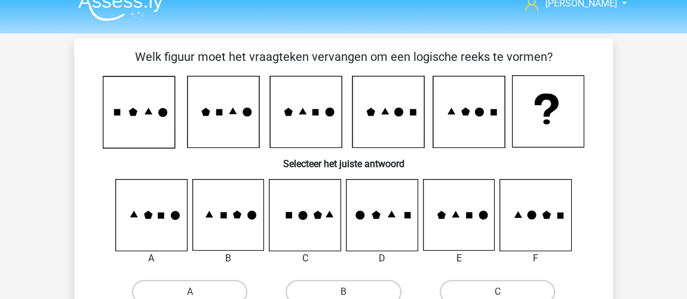
scroll to position [0, 0]
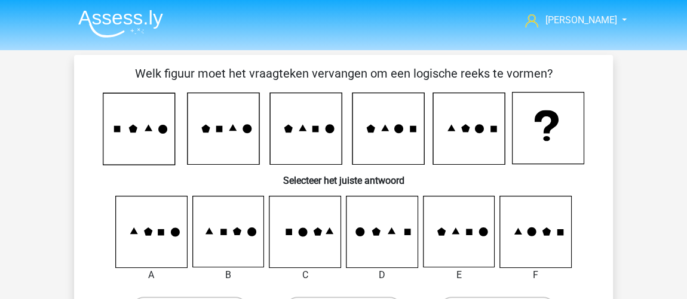
click at [145, 22] on img at bounding box center [120, 24] width 85 height 28
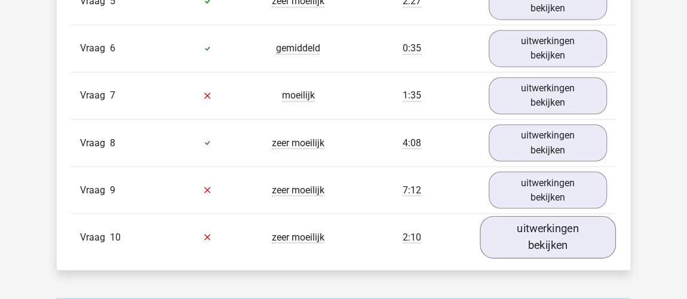
scroll to position [923, 0]
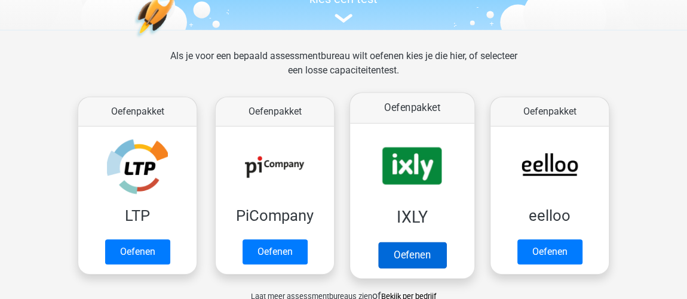
scroll to position [163, 0]
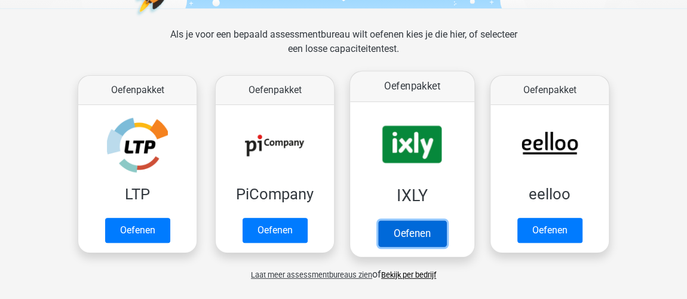
click at [418, 221] on link "Oefenen" at bounding box center [412, 234] width 68 height 26
click at [446, 221] on link "Oefenen" at bounding box center [412, 234] width 68 height 26
click at [407, 221] on link "Oefenen" at bounding box center [412, 234] width 68 height 26
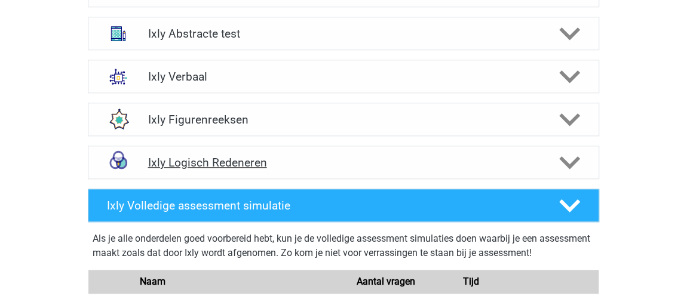
scroll to position [543, 0]
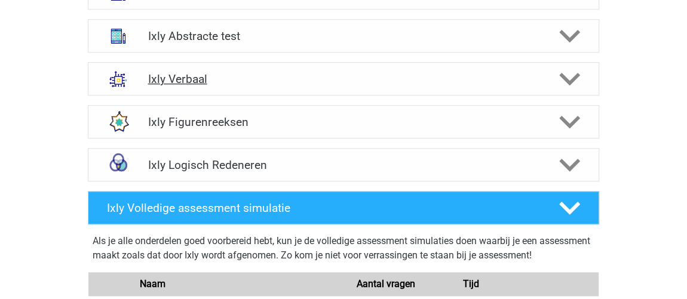
click at [219, 79] on h4 "Ixly Verbaal" at bounding box center [343, 79] width 391 height 14
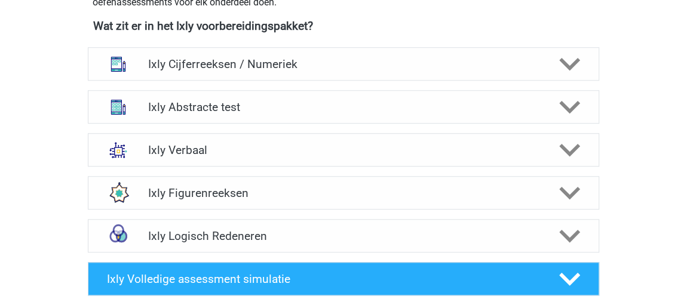
scroll to position [489, 0]
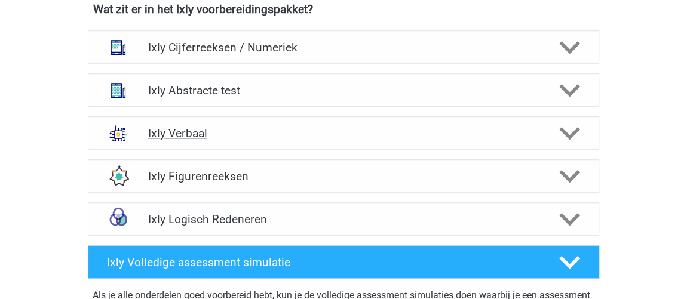
click at [194, 136] on h4 "Ixly Verbaal" at bounding box center [343, 134] width 391 height 14
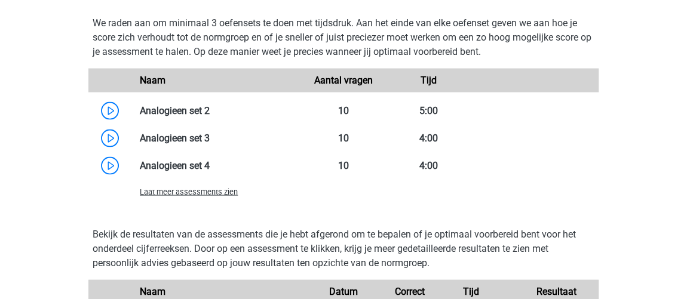
scroll to position [1141, 0]
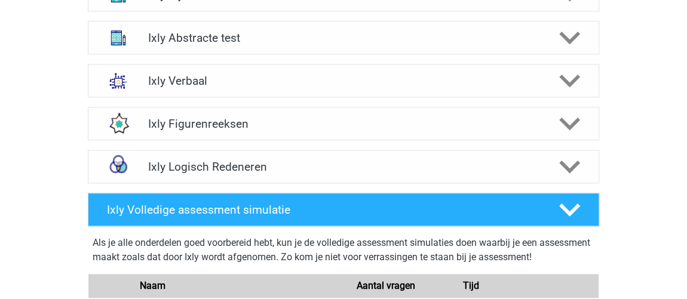
scroll to position [543, 0]
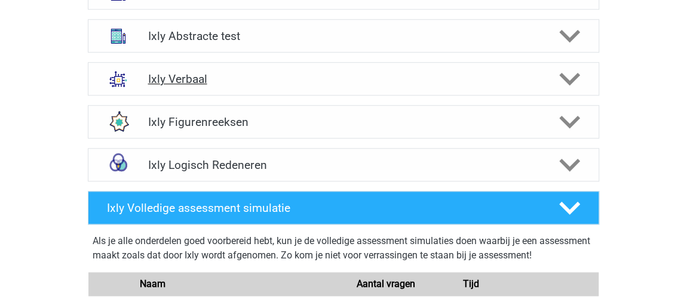
click at [198, 80] on h4 "Ixly Verbaal" at bounding box center [343, 79] width 391 height 14
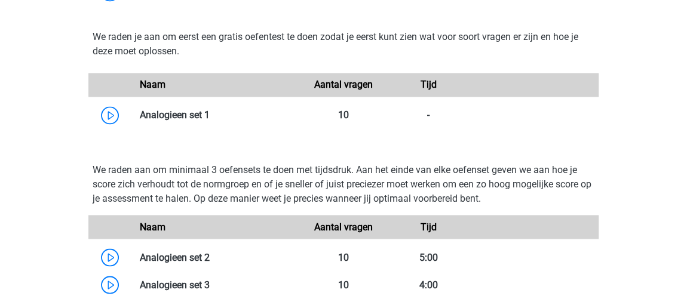
scroll to position [1032, 0]
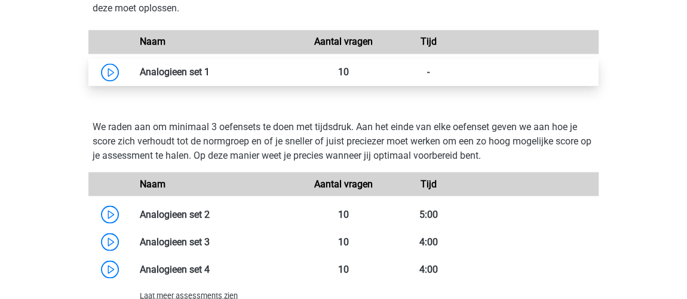
click at [210, 70] on link at bounding box center [210, 71] width 0 height 11
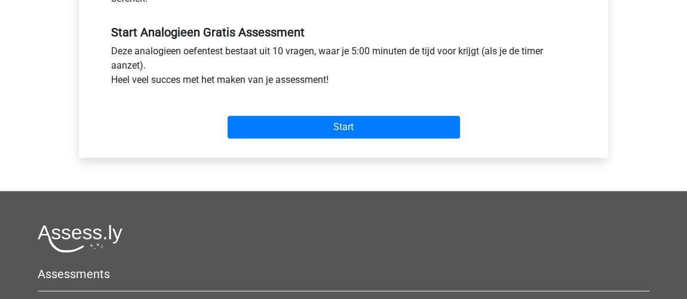
scroll to position [489, 0]
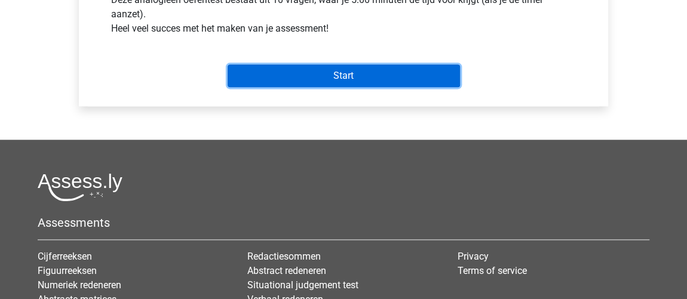
click at [376, 77] on input "Start" at bounding box center [344, 76] width 232 height 23
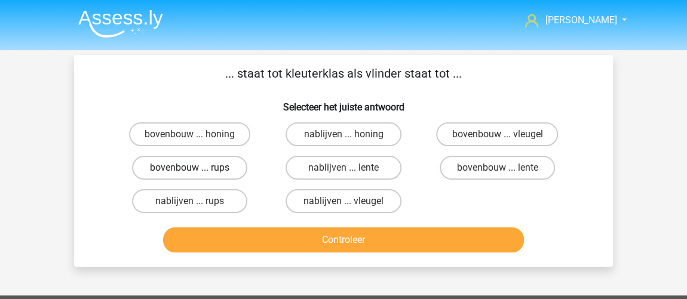
click at [204, 169] on label "bovenbouw ... rups" at bounding box center [189, 168] width 115 height 24
click at [198, 169] on input "bovenbouw ... rups" at bounding box center [194, 172] width 8 height 8
radio input "true"
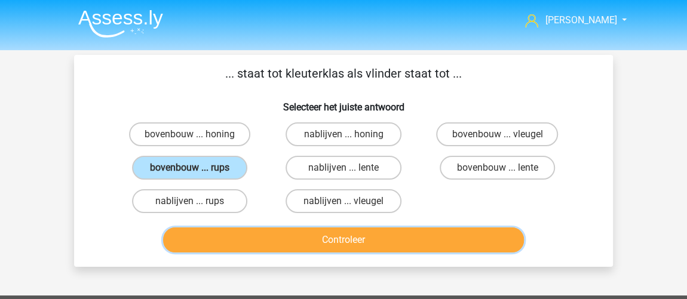
click at [279, 247] on button "Controleer" at bounding box center [344, 240] width 362 height 25
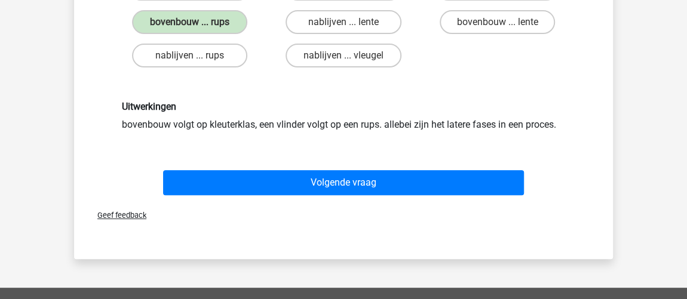
scroll to position [163, 0]
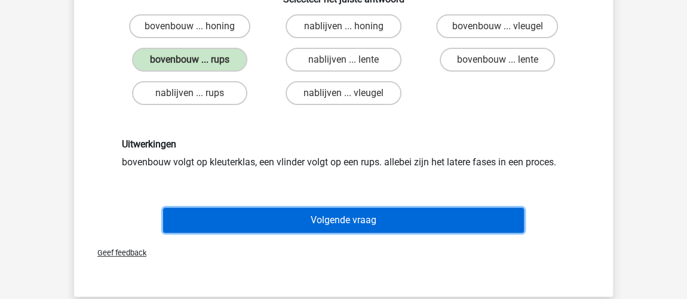
click at [443, 222] on button "Volgende vraag" at bounding box center [344, 220] width 362 height 25
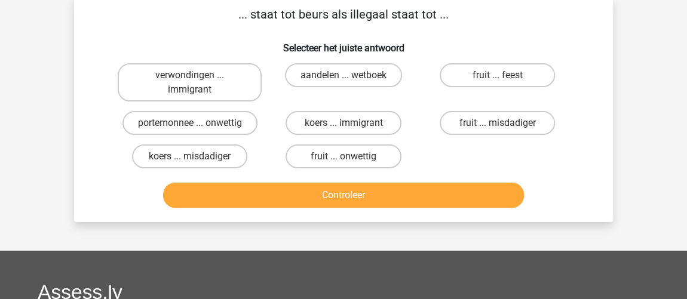
scroll to position [55, 0]
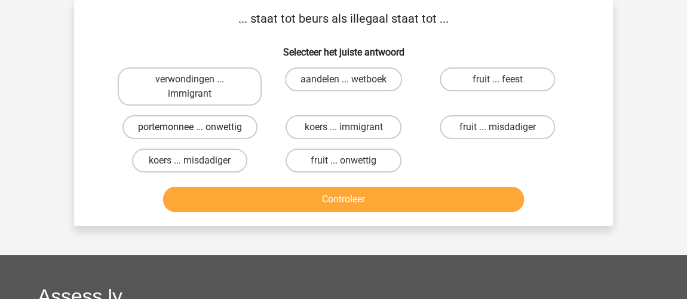
click at [221, 126] on label "portemonnee ... onwettig" at bounding box center [190, 127] width 135 height 24
click at [198, 127] on input "portemonnee ... onwettig" at bounding box center [194, 131] width 8 height 8
radio input "true"
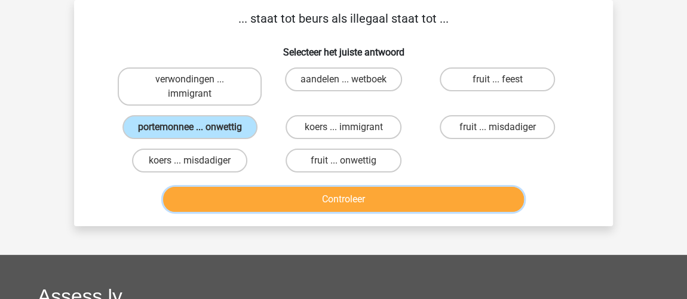
click at [337, 196] on button "Controleer" at bounding box center [344, 199] width 362 height 25
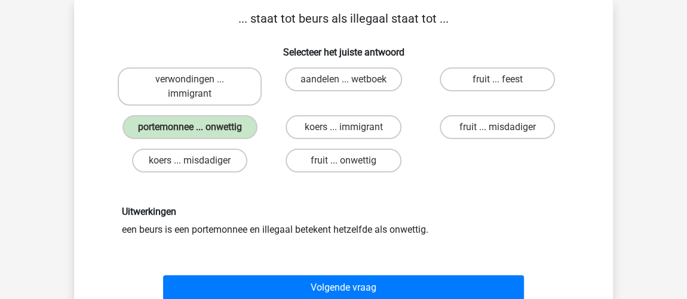
scroll to position [109, 0]
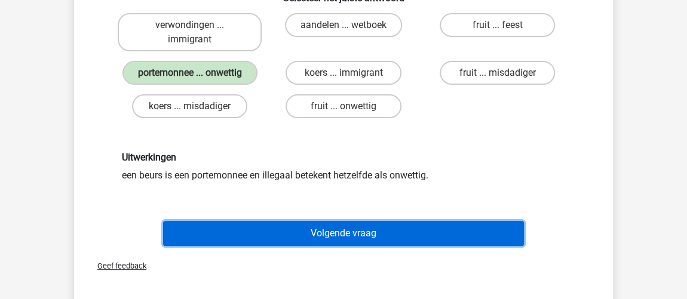
click at [347, 230] on button "Volgende vraag" at bounding box center [344, 233] width 362 height 25
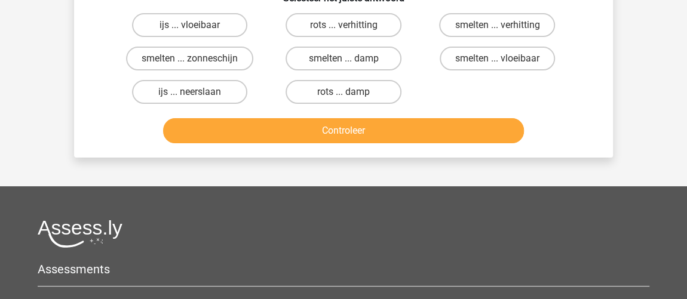
scroll to position [55, 0]
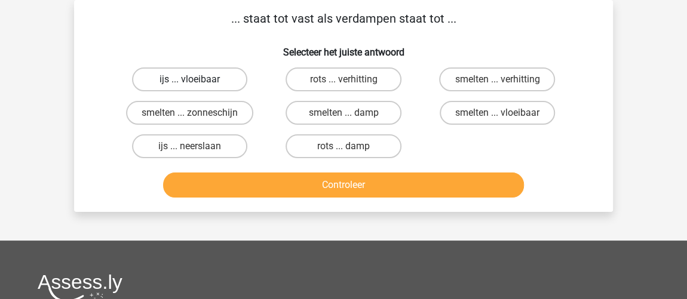
click at [177, 88] on label "ijs ... vloeibaar" at bounding box center [189, 80] width 115 height 24
click at [190, 87] on input "ijs ... vloeibaar" at bounding box center [194, 83] width 8 height 8
radio input "true"
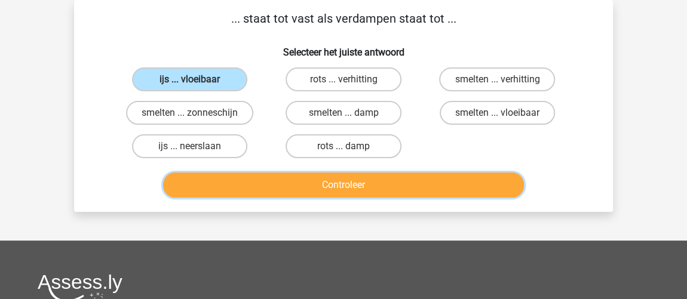
click at [486, 185] on button "Controleer" at bounding box center [344, 185] width 362 height 25
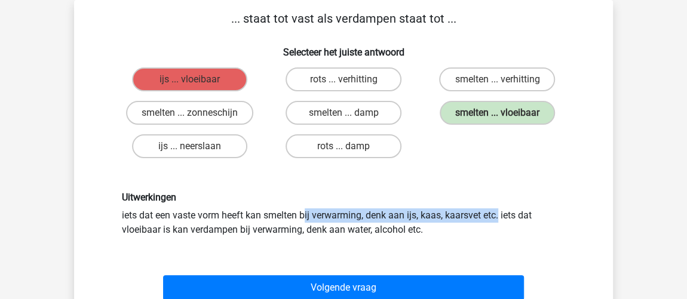
drag, startPoint x: 169, startPoint y: 216, endPoint x: 354, endPoint y: 221, distance: 185.3
click at [354, 221] on div "Uitwerkingen iets dat een vaste vorm heeft kan smelten bij verwarming, denk aan…" at bounding box center [343, 214] width 461 height 45
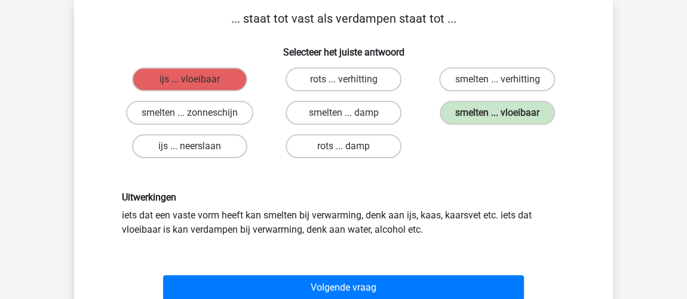
click at [368, 221] on div "Uitwerkingen iets dat een vaste vorm heeft kan smelten bij verwarming, denk aan…" at bounding box center [343, 214] width 461 height 45
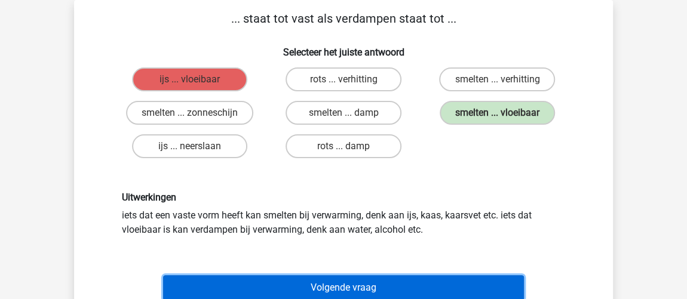
click at [371, 288] on button "Volgende vraag" at bounding box center [344, 287] width 362 height 25
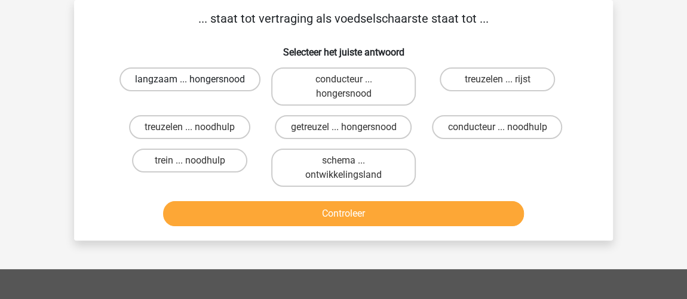
click at [155, 82] on label "langzaam ... hongersnood" at bounding box center [190, 80] width 141 height 24
click at [190, 82] on input "langzaam ... hongersnood" at bounding box center [194, 83] width 8 height 8
radio input "true"
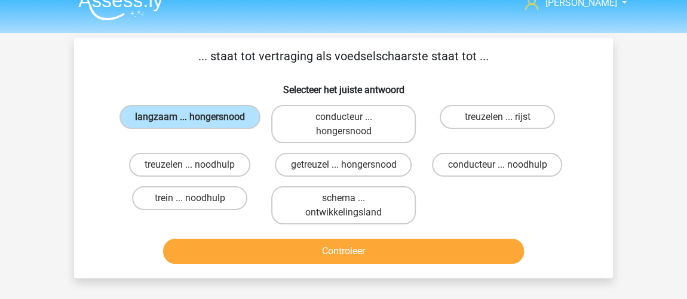
scroll to position [1, 0]
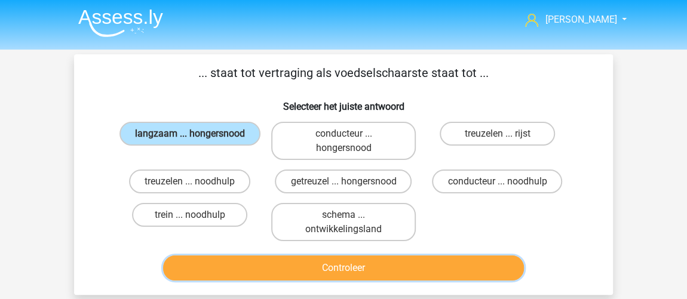
click at [267, 274] on button "Controleer" at bounding box center [344, 268] width 362 height 25
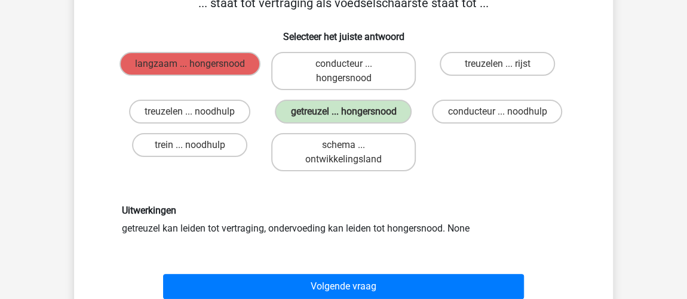
scroll to position [55, 0]
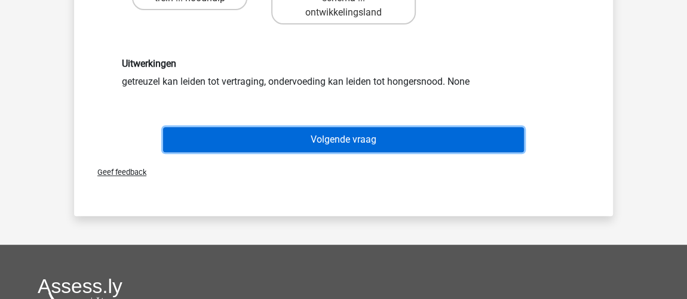
click at [356, 140] on button "Volgende vraag" at bounding box center [344, 139] width 362 height 25
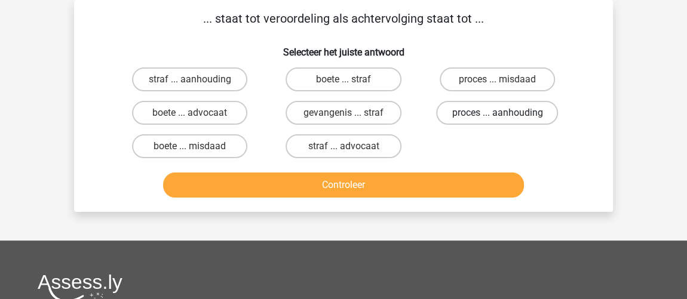
click at [535, 118] on label "proces ... aanhouding" at bounding box center [497, 113] width 122 height 24
click at [505, 118] on input "proces ... aanhouding" at bounding box center [501, 117] width 8 height 8
radio input "true"
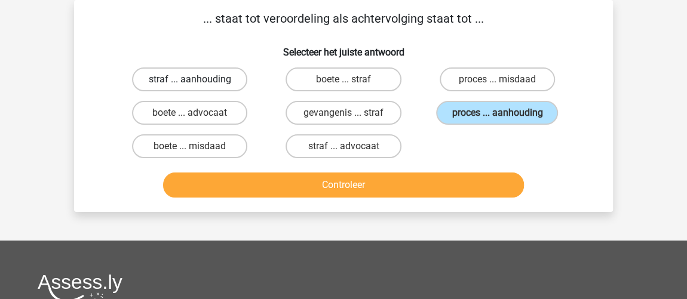
click at [209, 87] on label "straf ... aanhouding" at bounding box center [189, 80] width 115 height 24
click at [198, 87] on input "straf ... aanhouding" at bounding box center [194, 83] width 8 height 8
radio input "true"
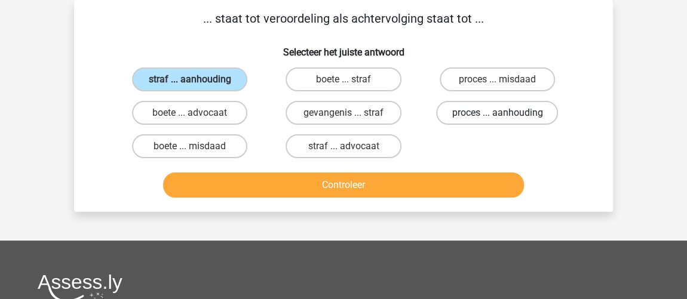
click at [516, 110] on label "proces ... aanhouding" at bounding box center [497, 113] width 122 height 24
click at [505, 113] on input "proces ... aanhouding" at bounding box center [501, 117] width 8 height 8
radio input "true"
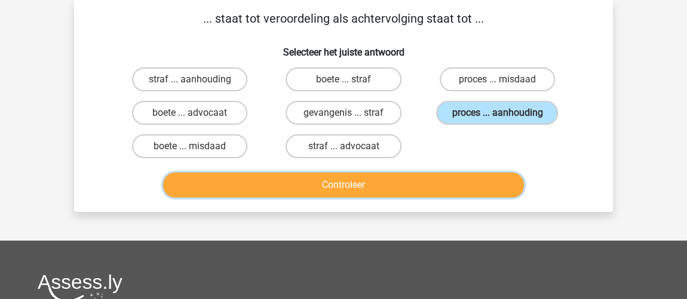
click at [482, 175] on button "Controleer" at bounding box center [344, 185] width 362 height 25
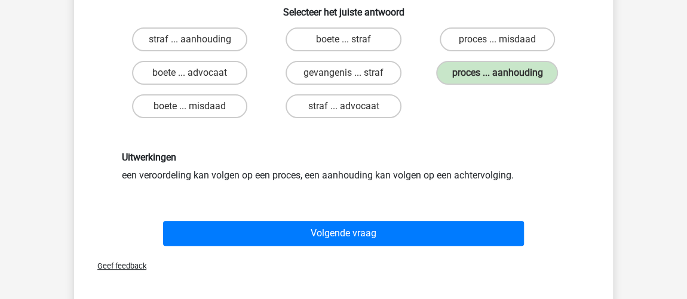
scroll to position [163, 0]
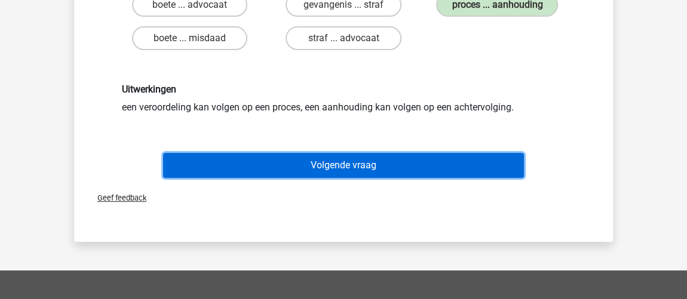
click at [484, 164] on button "Volgende vraag" at bounding box center [344, 165] width 362 height 25
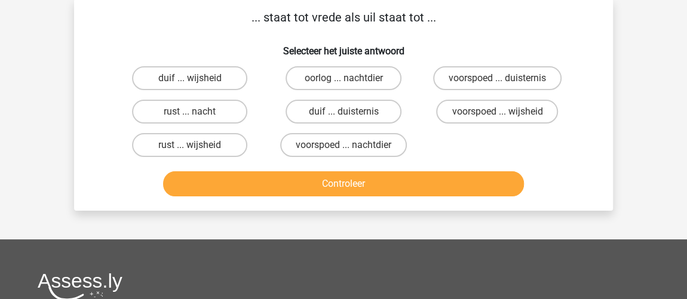
scroll to position [55, 0]
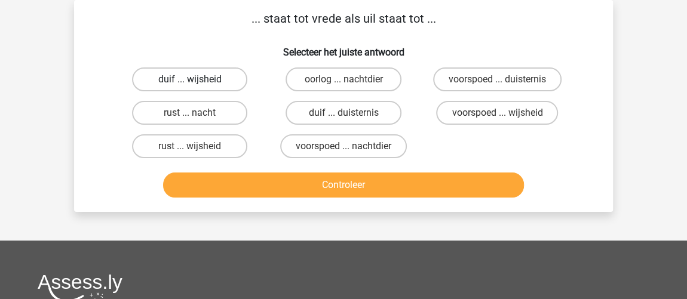
click at [204, 87] on label "duif ... wijsheid" at bounding box center [189, 80] width 115 height 24
click at [198, 87] on input "duif ... wijsheid" at bounding box center [194, 83] width 8 height 8
radio input "true"
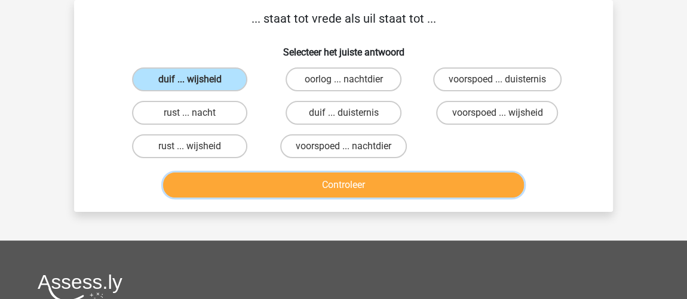
click at [406, 189] on button "Controleer" at bounding box center [344, 185] width 362 height 25
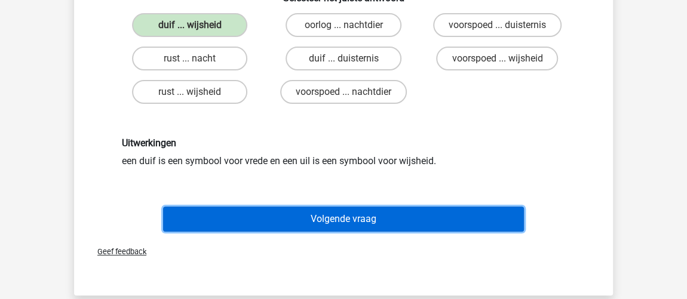
click at [411, 213] on button "Volgende vraag" at bounding box center [344, 219] width 362 height 25
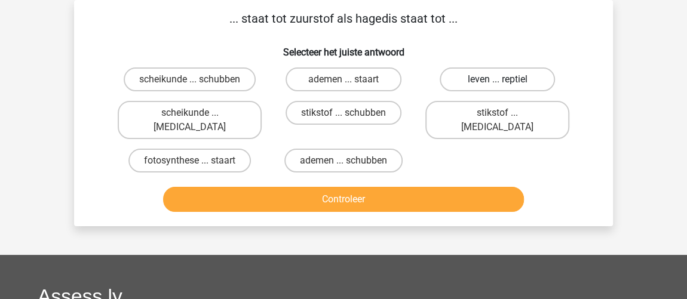
click at [513, 88] on label "leven ... reptiel" at bounding box center [497, 80] width 115 height 24
click at [505, 87] on input "leven ... reptiel" at bounding box center [501, 83] width 8 height 8
radio input "true"
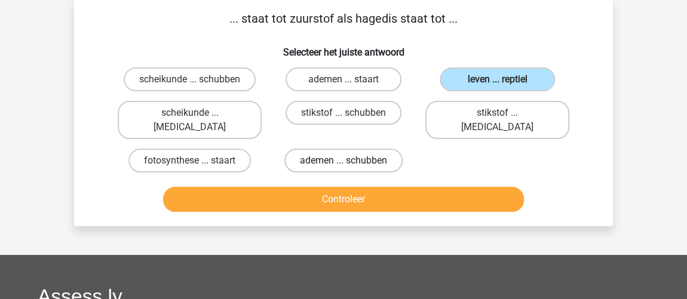
click at [383, 151] on label "ademen ... schubben" at bounding box center [343, 161] width 118 height 24
click at [351, 161] on input "ademen ... schubben" at bounding box center [348, 165] width 8 height 8
radio input "true"
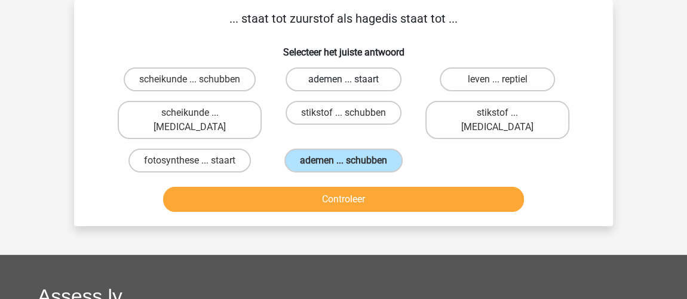
click at [329, 81] on label "ademen ... staart" at bounding box center [343, 80] width 115 height 24
click at [344, 81] on input "ademen ... staart" at bounding box center [348, 83] width 8 height 8
radio input "true"
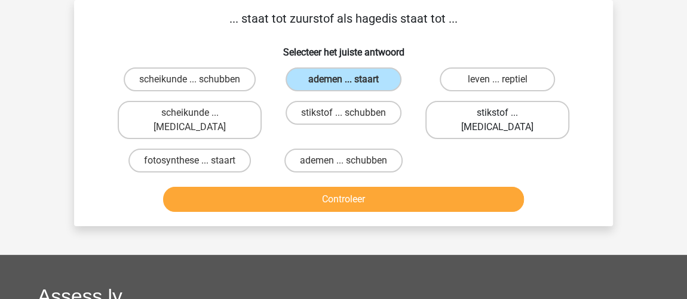
click at [523, 114] on label "stikstof ... krokodil" at bounding box center [497, 120] width 144 height 38
click at [505, 114] on input "stikstof ... krokodil" at bounding box center [501, 117] width 8 height 8
radio input "true"
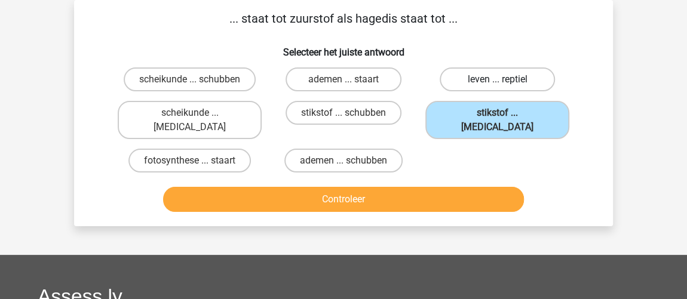
click at [501, 78] on label "leven ... reptiel" at bounding box center [497, 80] width 115 height 24
click at [501, 79] on input "leven ... reptiel" at bounding box center [501, 83] width 8 height 8
radio input "true"
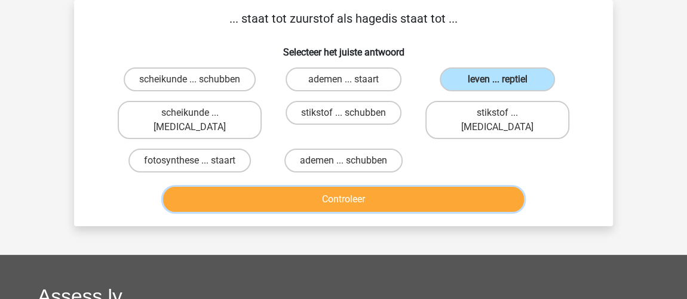
click at [406, 187] on button "Controleer" at bounding box center [344, 199] width 362 height 25
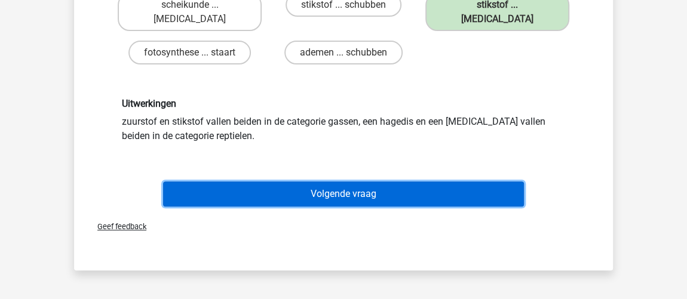
click at [447, 182] on button "Volgende vraag" at bounding box center [344, 194] width 362 height 25
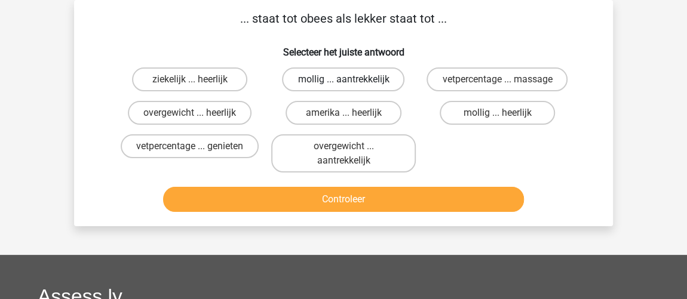
click at [358, 76] on label "mollig ... aantrekkelijk" at bounding box center [343, 80] width 123 height 24
click at [351, 79] on input "mollig ... aantrekkelijk" at bounding box center [348, 83] width 8 height 8
radio input "true"
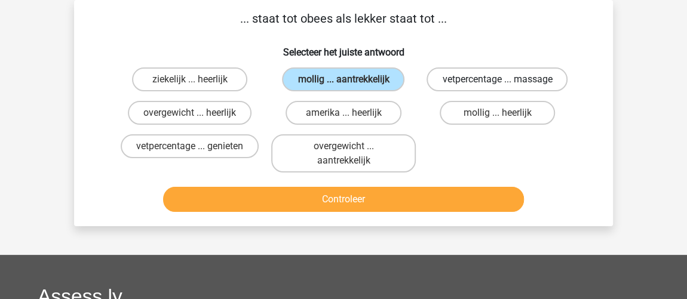
click at [543, 81] on label "vetpercentage ... massage" at bounding box center [497, 80] width 141 height 24
click at [505, 81] on input "vetpercentage ... massage" at bounding box center [501, 83] width 8 height 8
radio input "true"
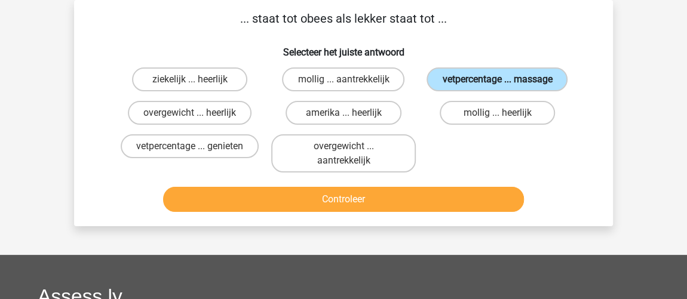
click at [366, 78] on label "mollig ... aantrekkelijk" at bounding box center [343, 80] width 123 height 24
click at [351, 79] on input "mollig ... aantrekkelijk" at bounding box center [348, 83] width 8 height 8
radio input "true"
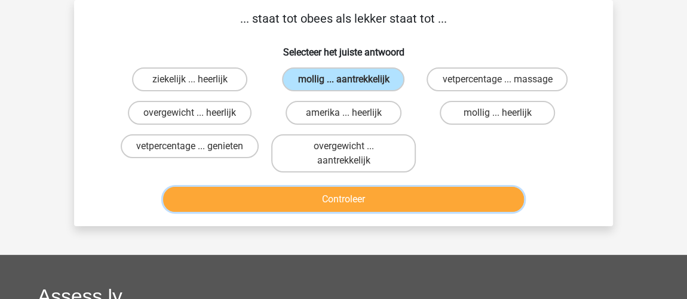
click at [469, 197] on button "Controleer" at bounding box center [344, 199] width 362 height 25
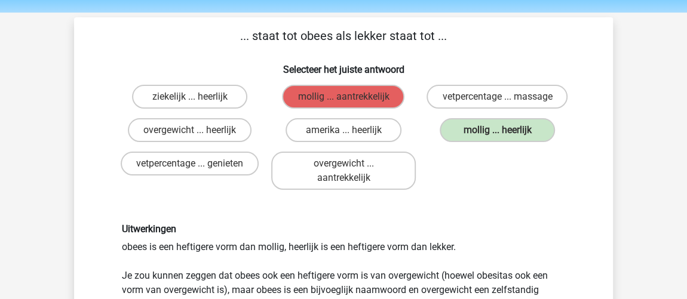
scroll to position [0, 0]
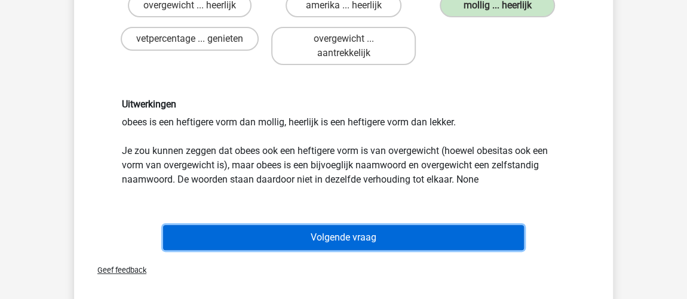
click at [380, 238] on button "Volgende vraag" at bounding box center [344, 237] width 362 height 25
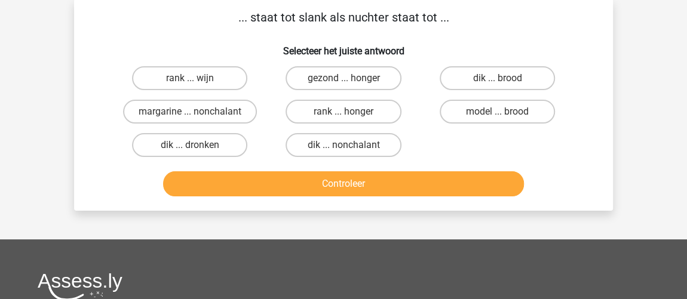
scroll to position [55, 0]
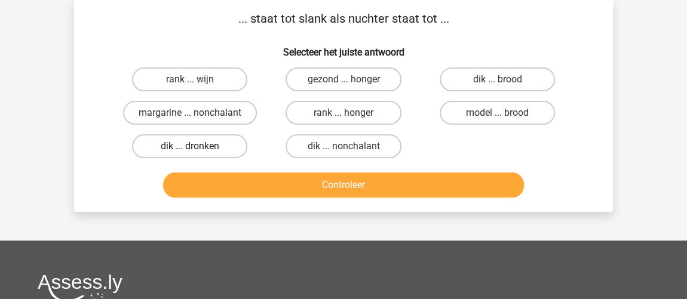
click at [228, 143] on label "dik ... dronken" at bounding box center [189, 146] width 115 height 24
click at [198, 146] on input "dik ... dronken" at bounding box center [194, 150] width 8 height 8
radio input "true"
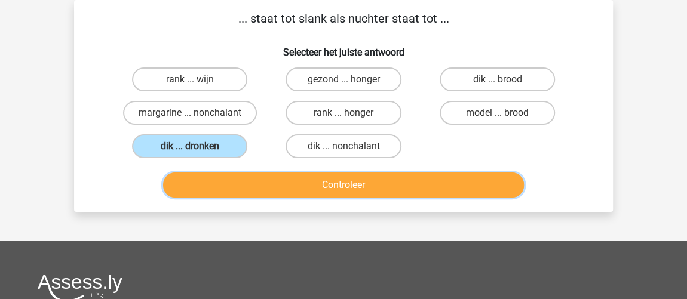
click at [241, 183] on button "Controleer" at bounding box center [344, 185] width 362 height 25
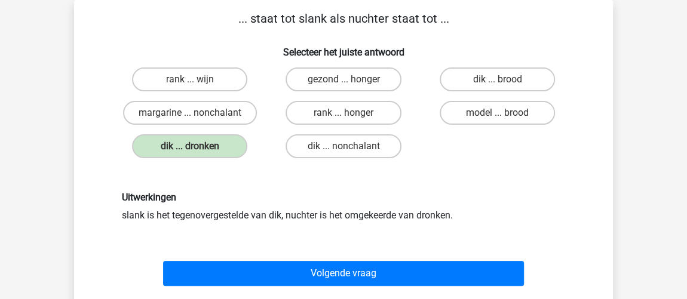
scroll to position [109, 0]
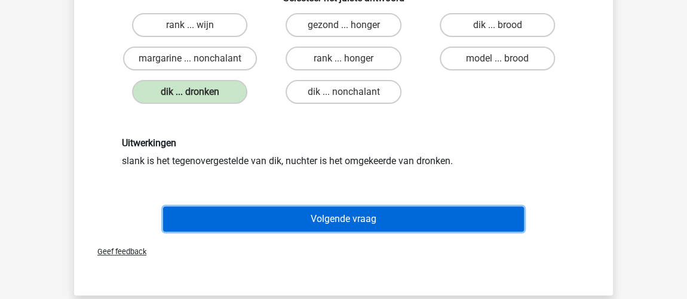
click at [431, 222] on button "Volgende vraag" at bounding box center [344, 219] width 362 height 25
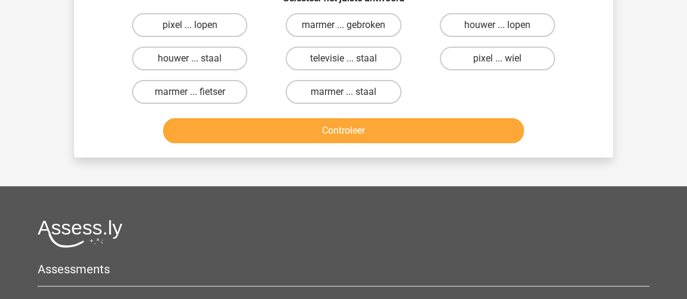
scroll to position [55, 0]
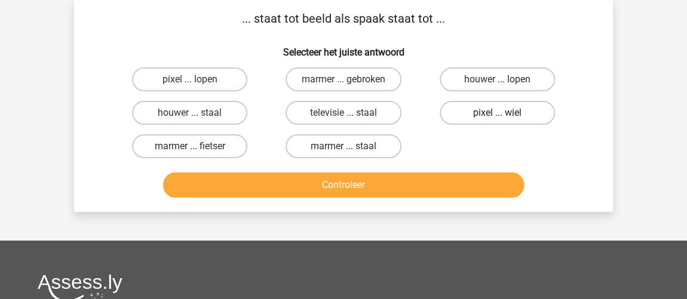
click at [528, 120] on label "pixel ... wiel" at bounding box center [497, 113] width 115 height 24
click at [505, 120] on input "pixel ... wiel" at bounding box center [501, 117] width 8 height 8
radio input "true"
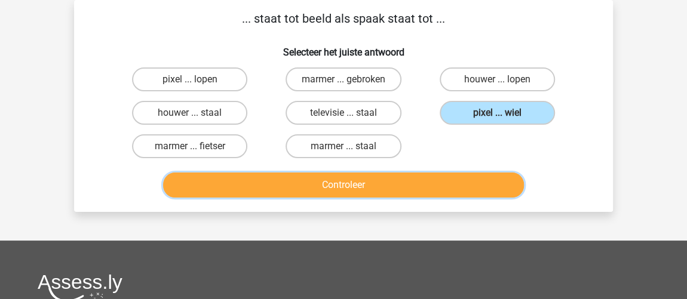
click at [278, 194] on button "Controleer" at bounding box center [344, 185] width 362 height 25
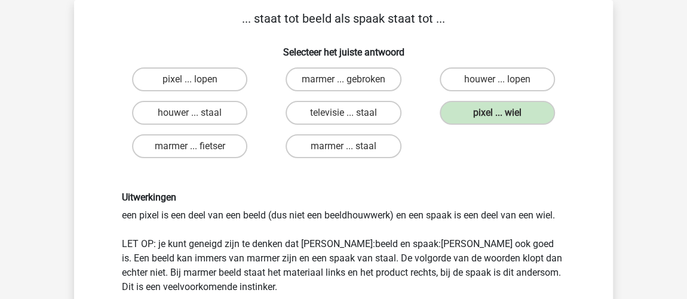
scroll to position [218, 0]
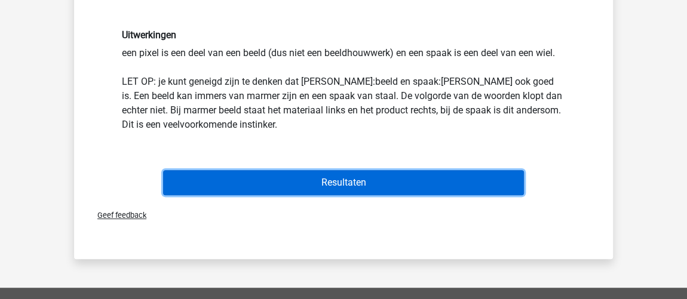
click at [284, 177] on button "Resultaten" at bounding box center [344, 182] width 362 height 25
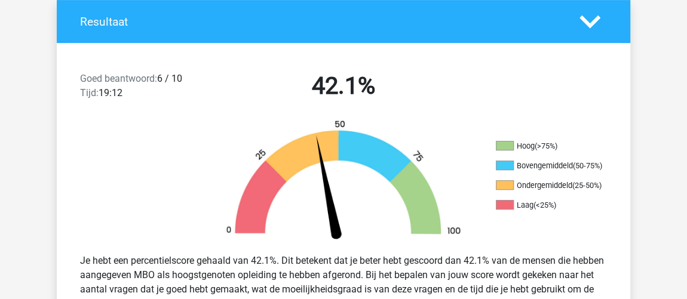
scroll to position [271, 0]
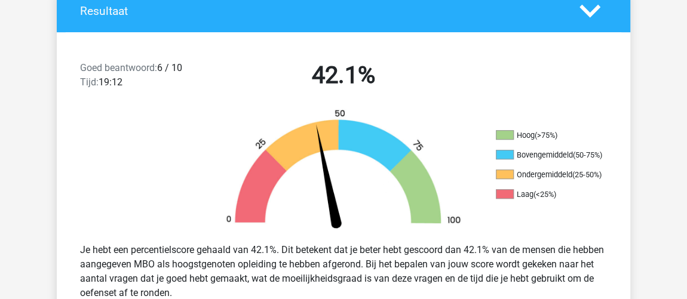
click at [102, 82] on div "Goed beantwoord: 6 / 10 Tijd: 19:12" at bounding box center [139, 77] width 136 height 33
click at [232, 94] on div "Goed beantwoord: 6 / 10 Tijd: 19:12 42.1%" at bounding box center [344, 78] width 574 height 62
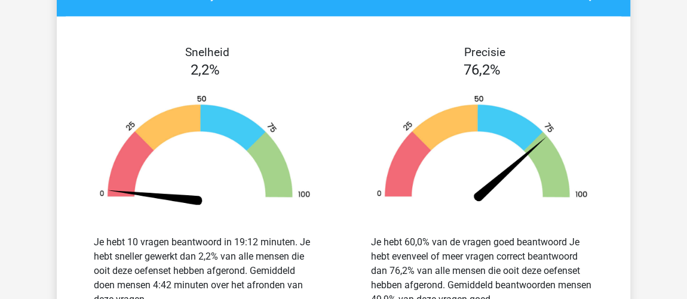
scroll to position [1358, 0]
